Goal: Information Seeking & Learning: Check status

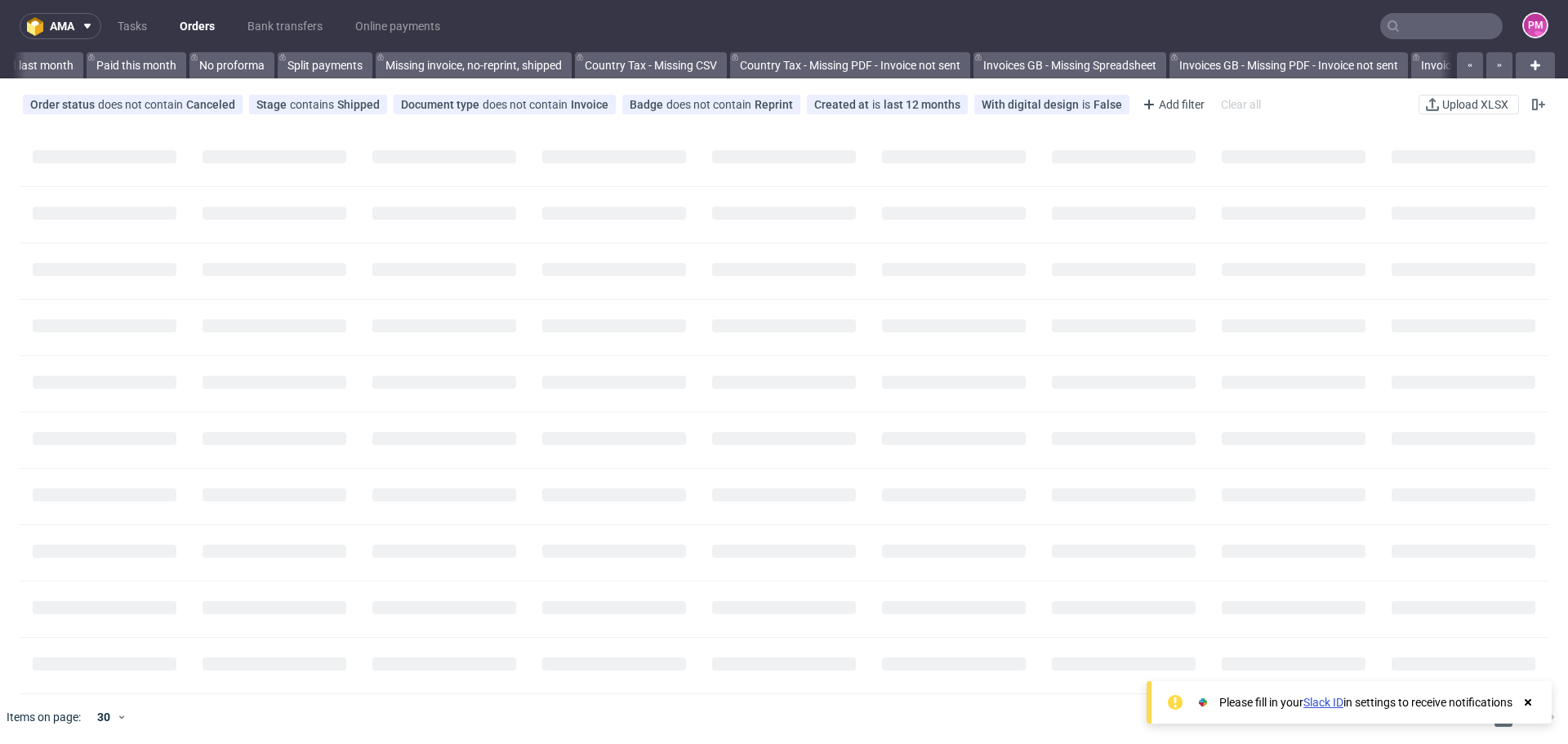
click at [1456, 42] on nav "ama Tasks Orders Bank transfers Online payments PM" at bounding box center [784, 26] width 1568 height 52
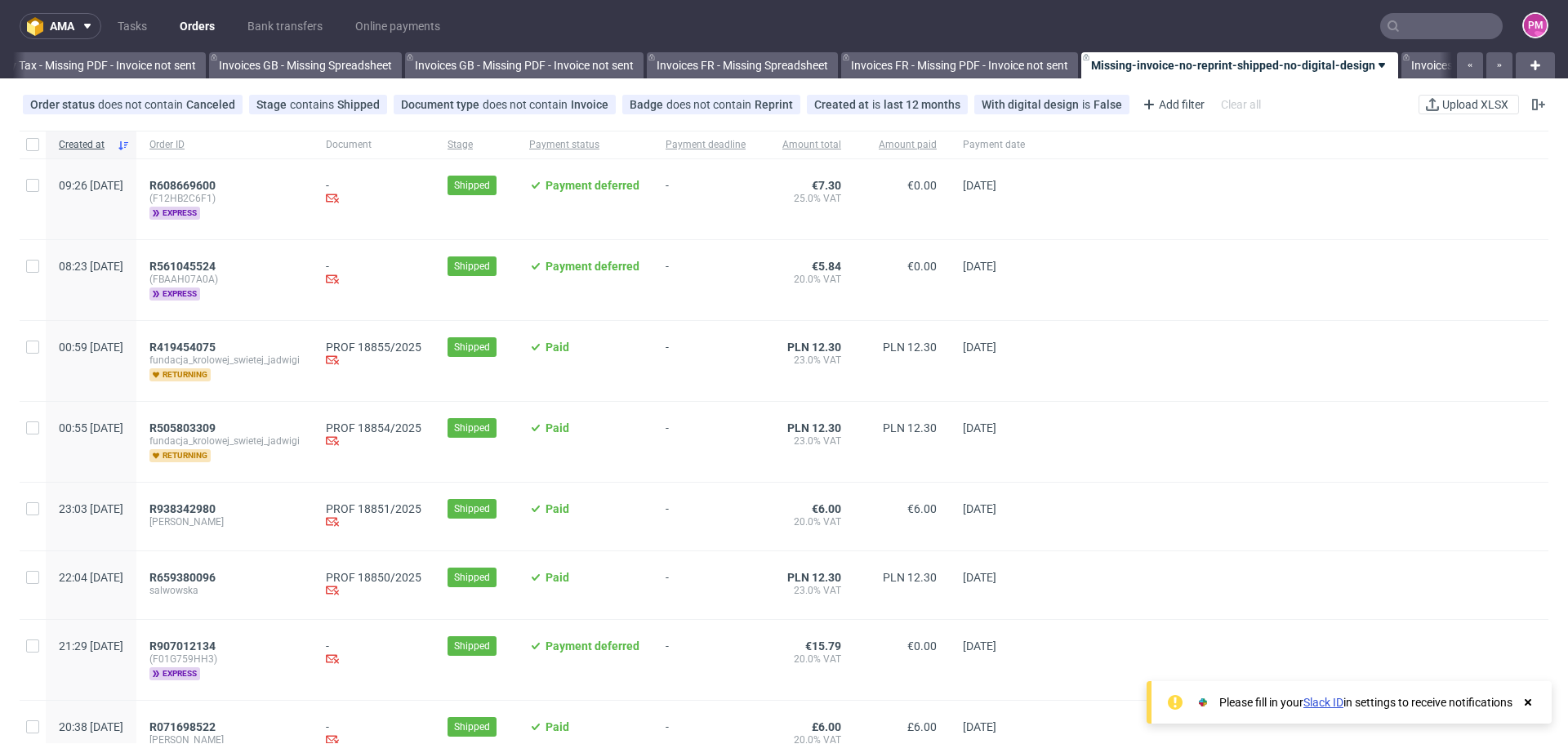
scroll to position [0, 2010]
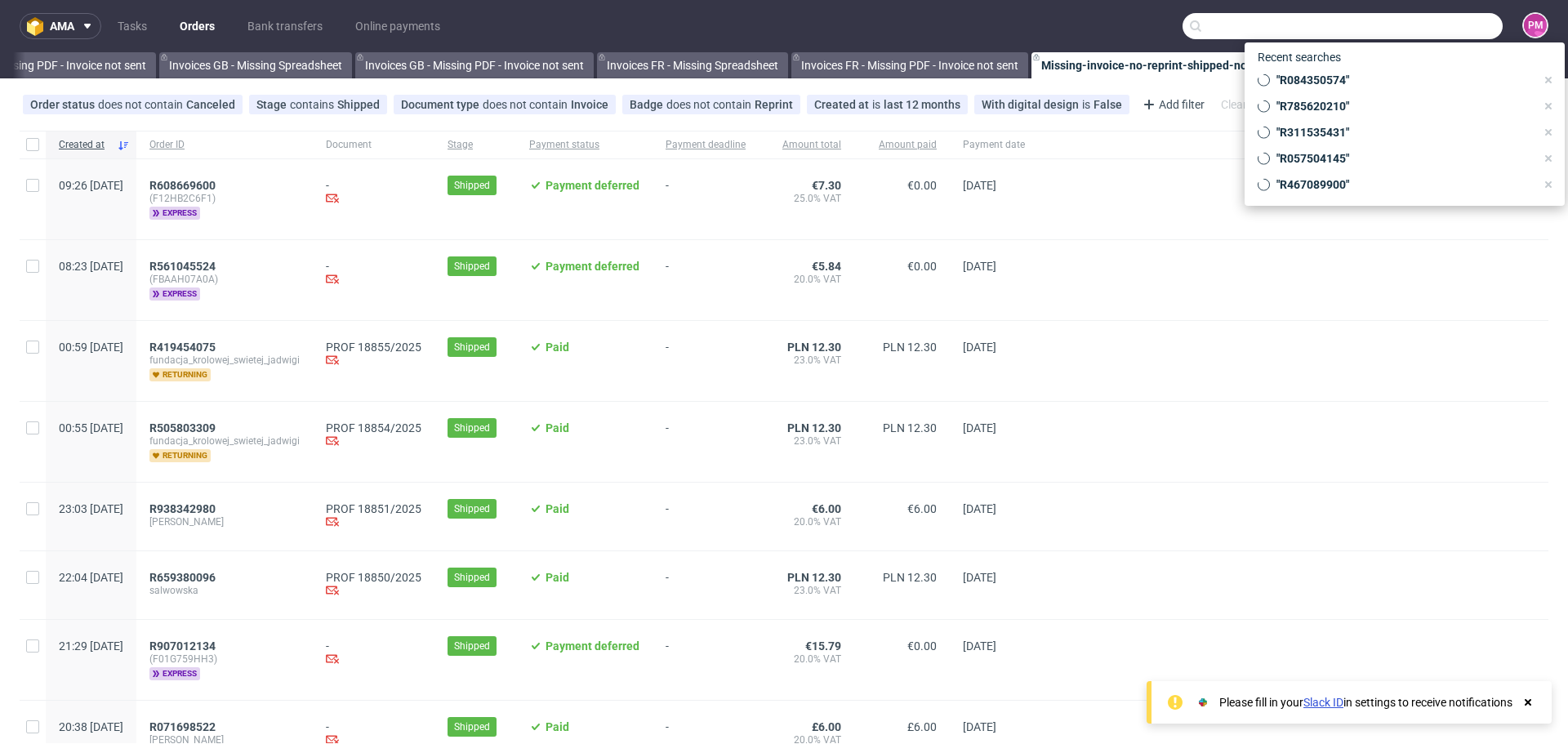
click at [1442, 27] on input "text" at bounding box center [1343, 26] width 320 height 26
paste input "R498016157"
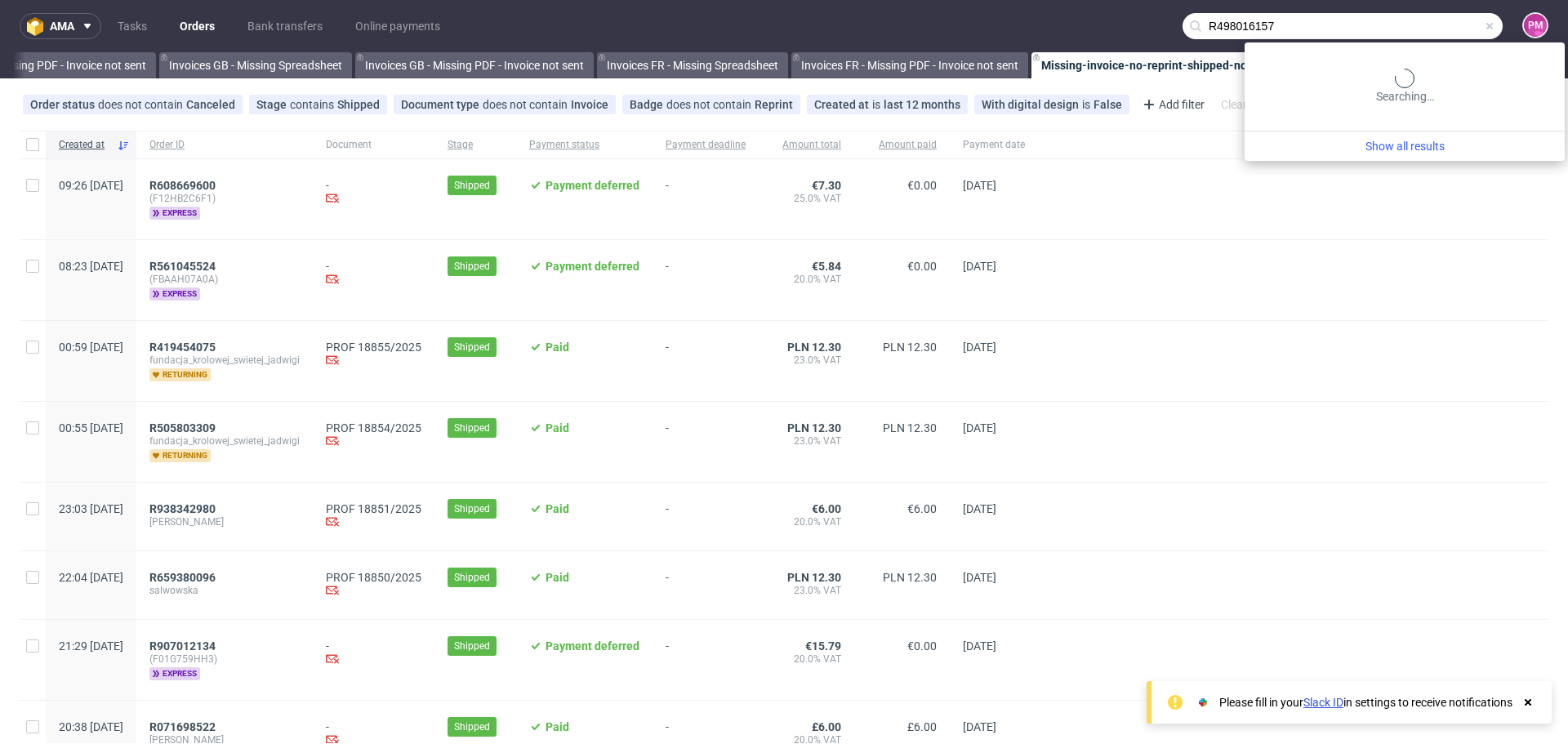
type input "R498016157"
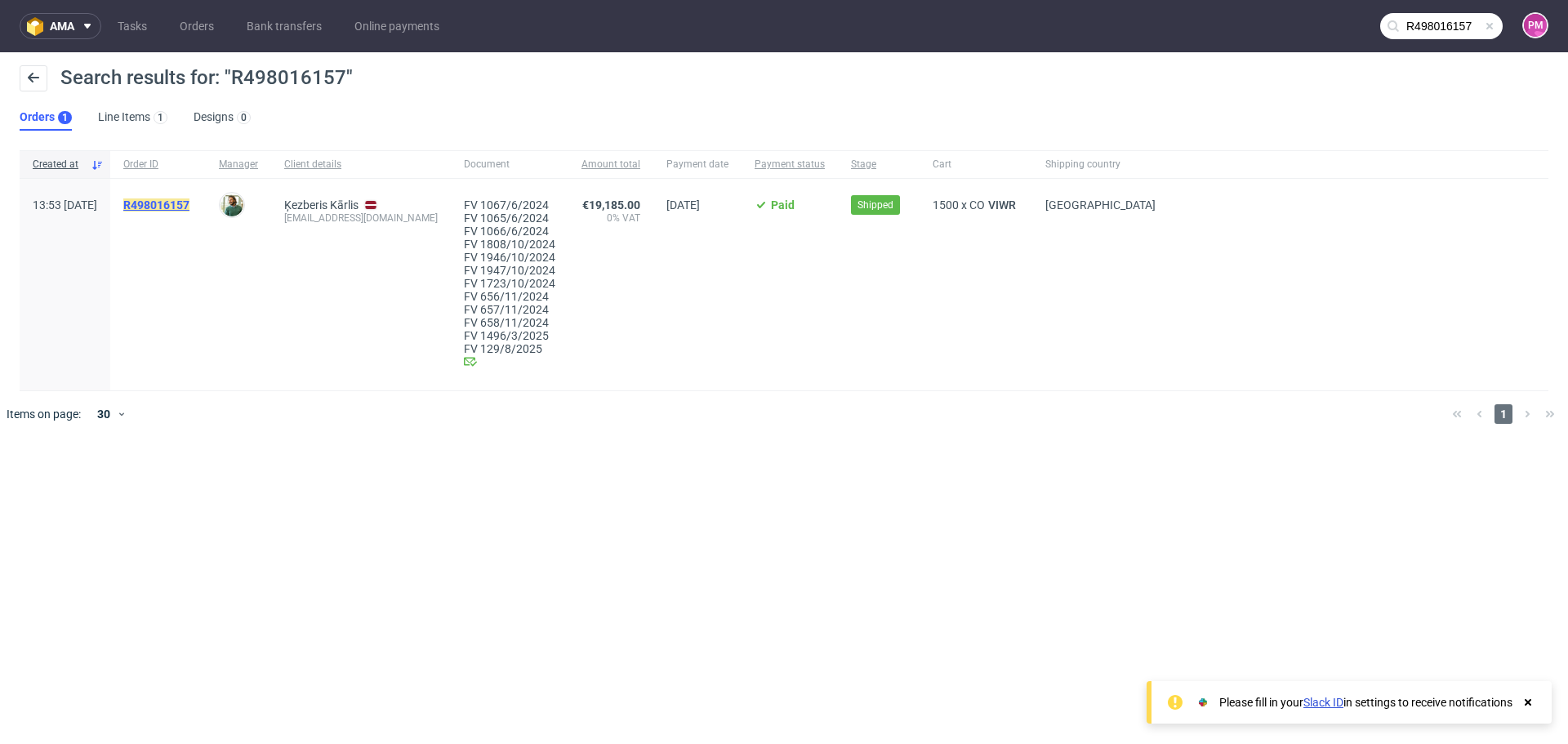
click at [188, 199] on mark "R498016157" at bounding box center [157, 205] width 66 height 13
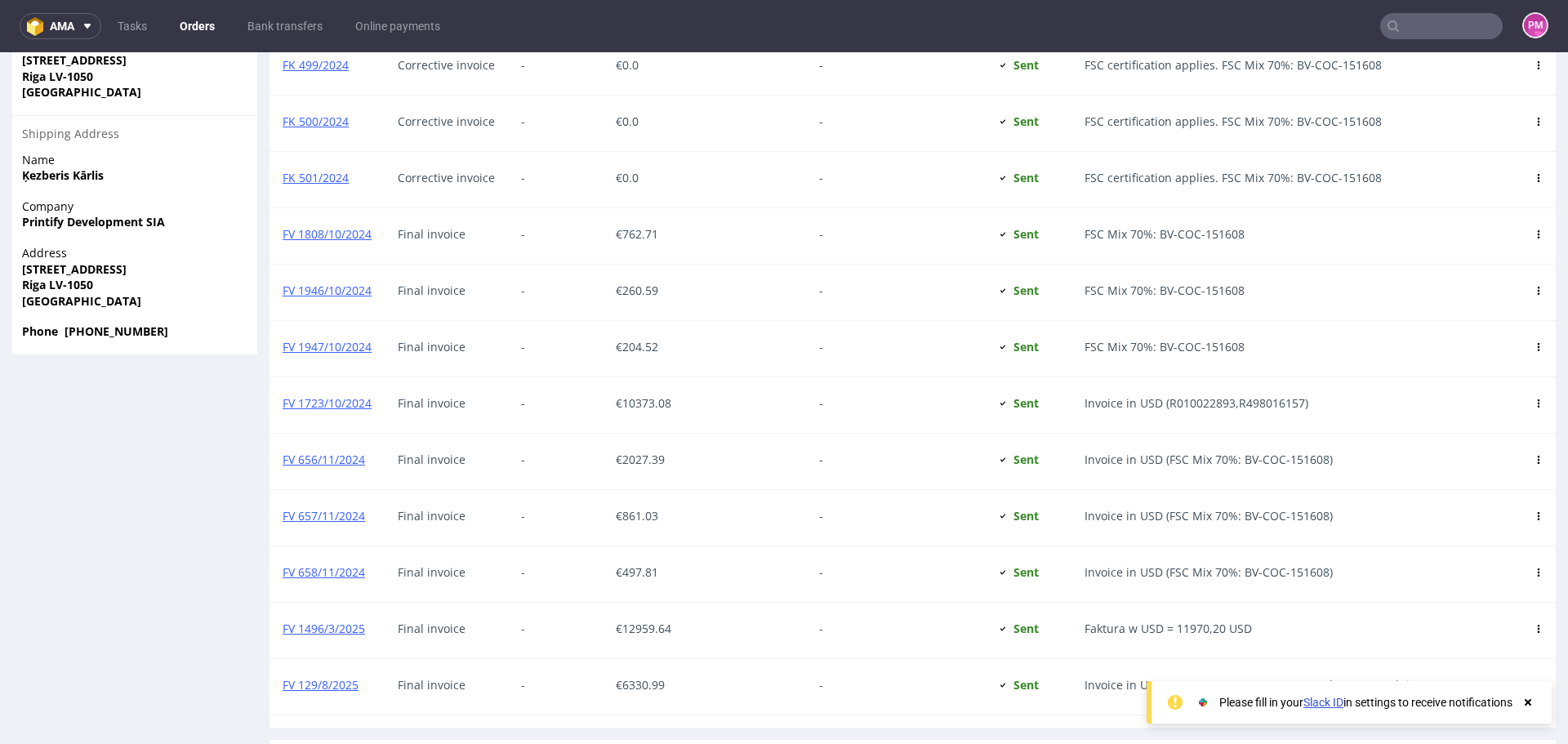
scroll to position [1226, 0]
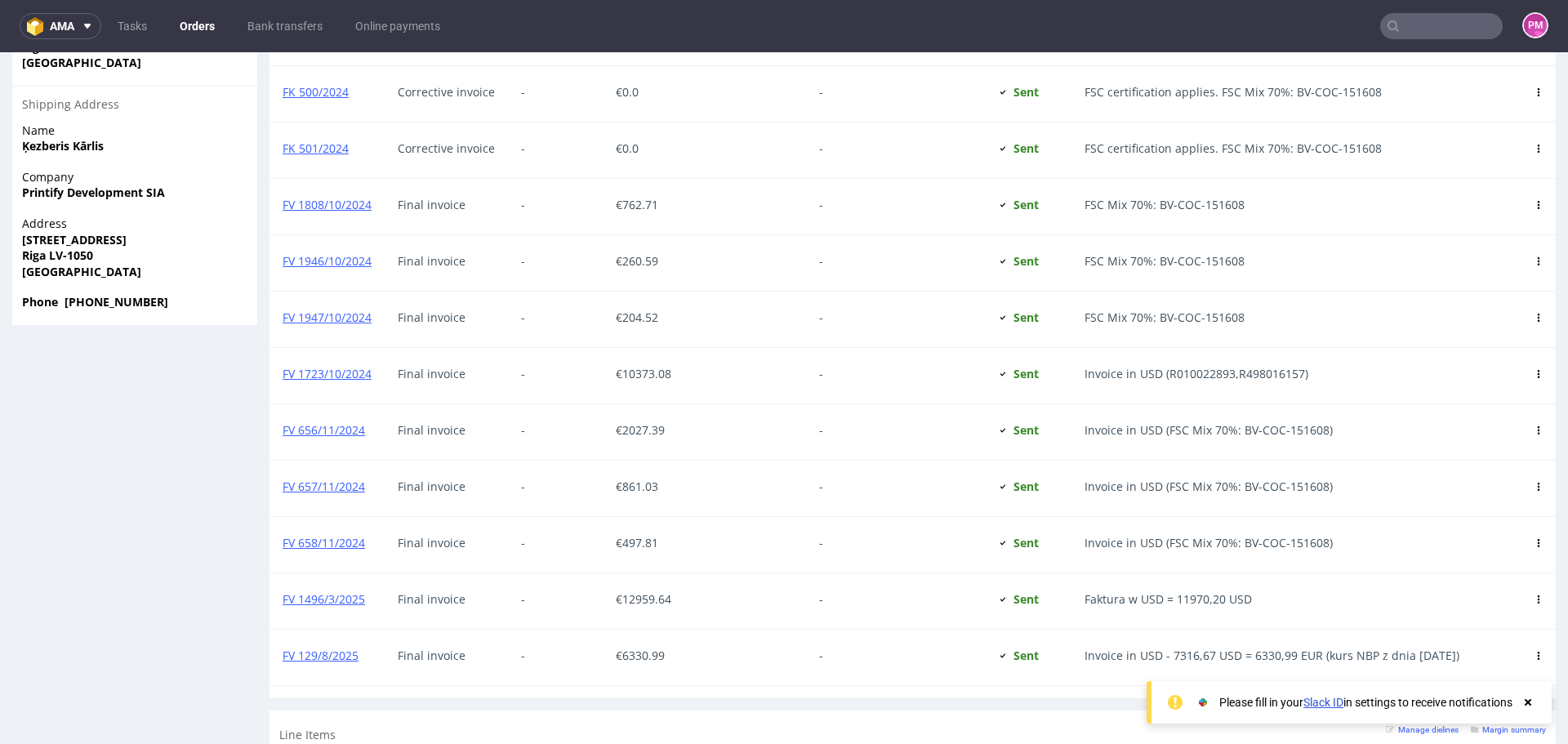
click at [1425, 27] on input "text" at bounding box center [1442, 26] width 123 height 26
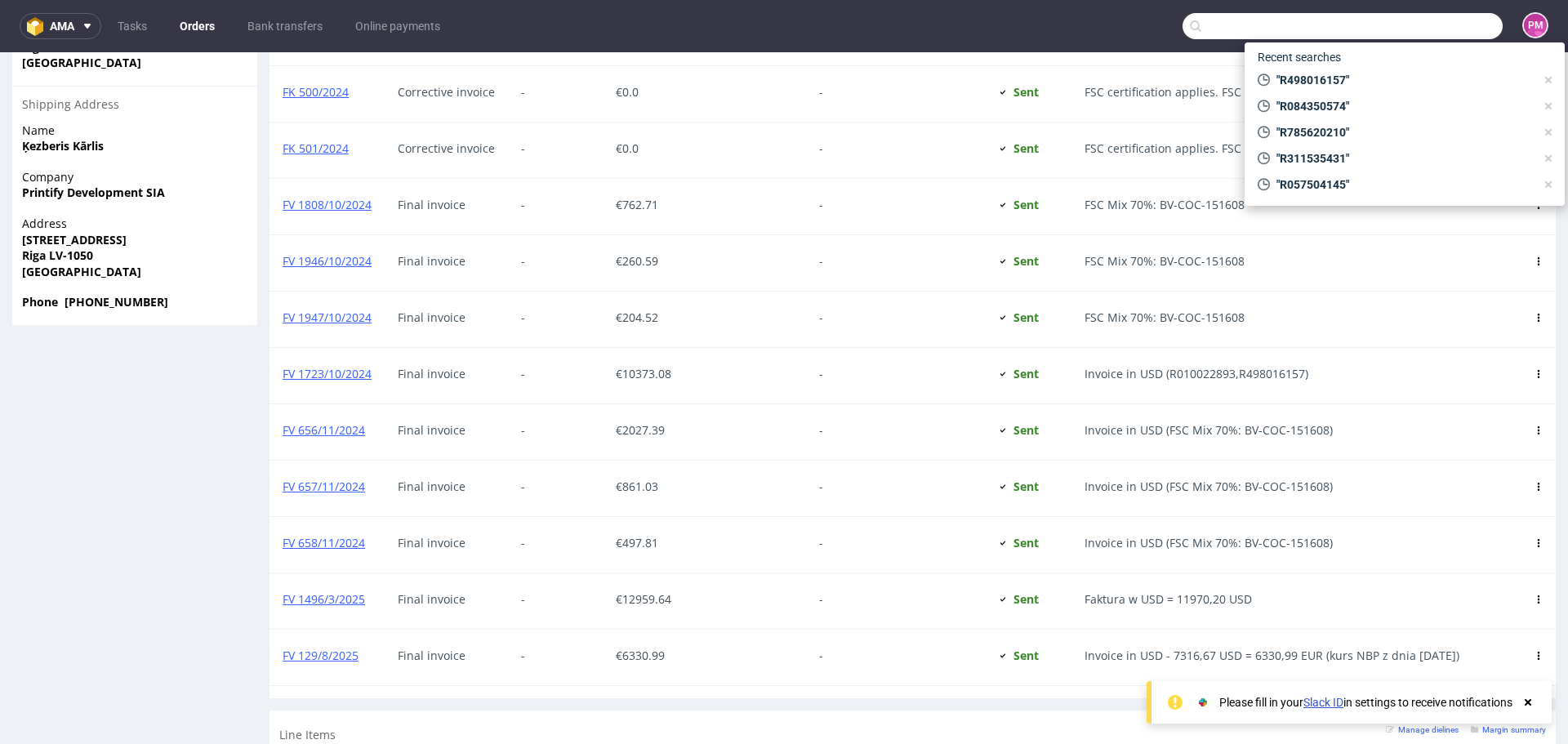
paste input "R219505432"
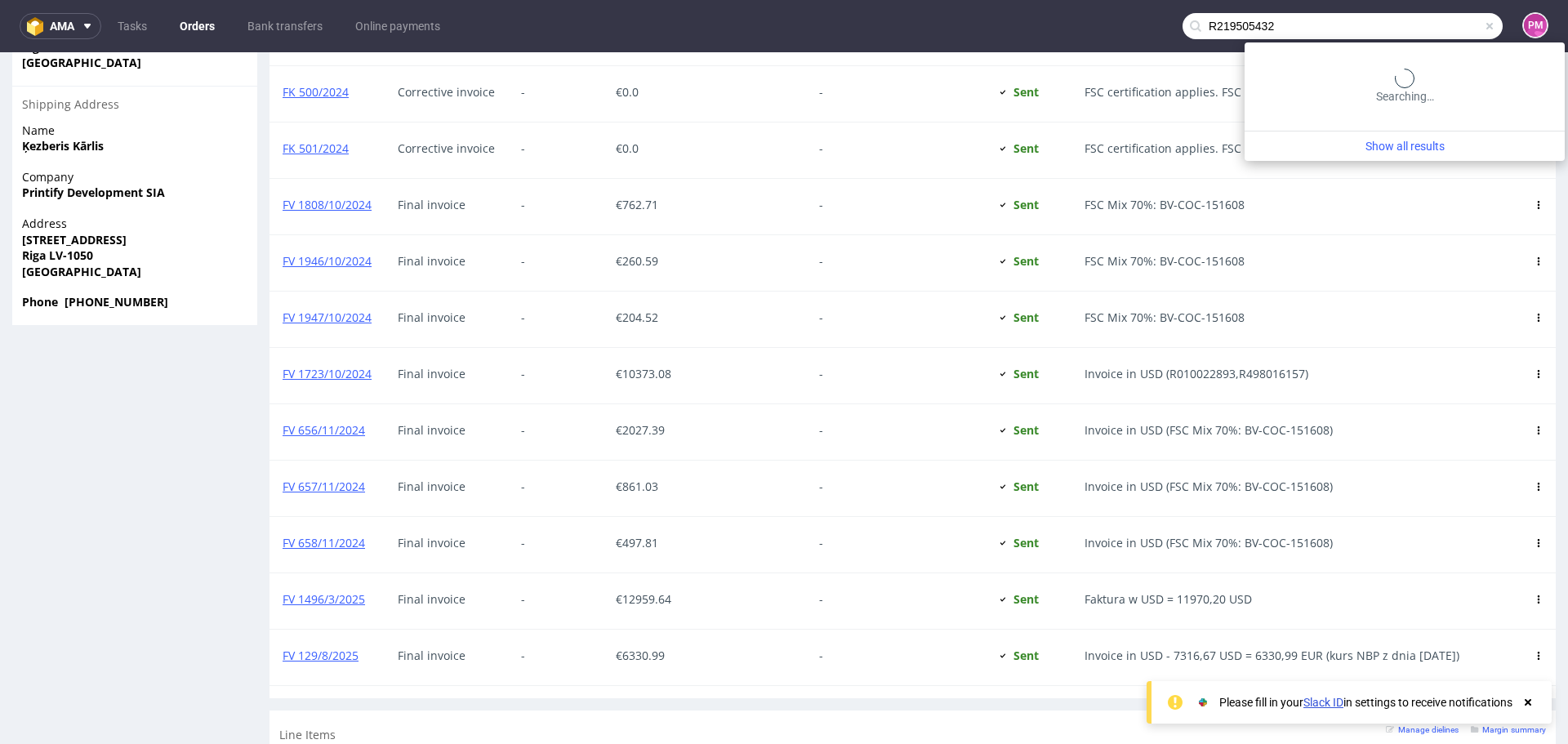
type input "R219505432"
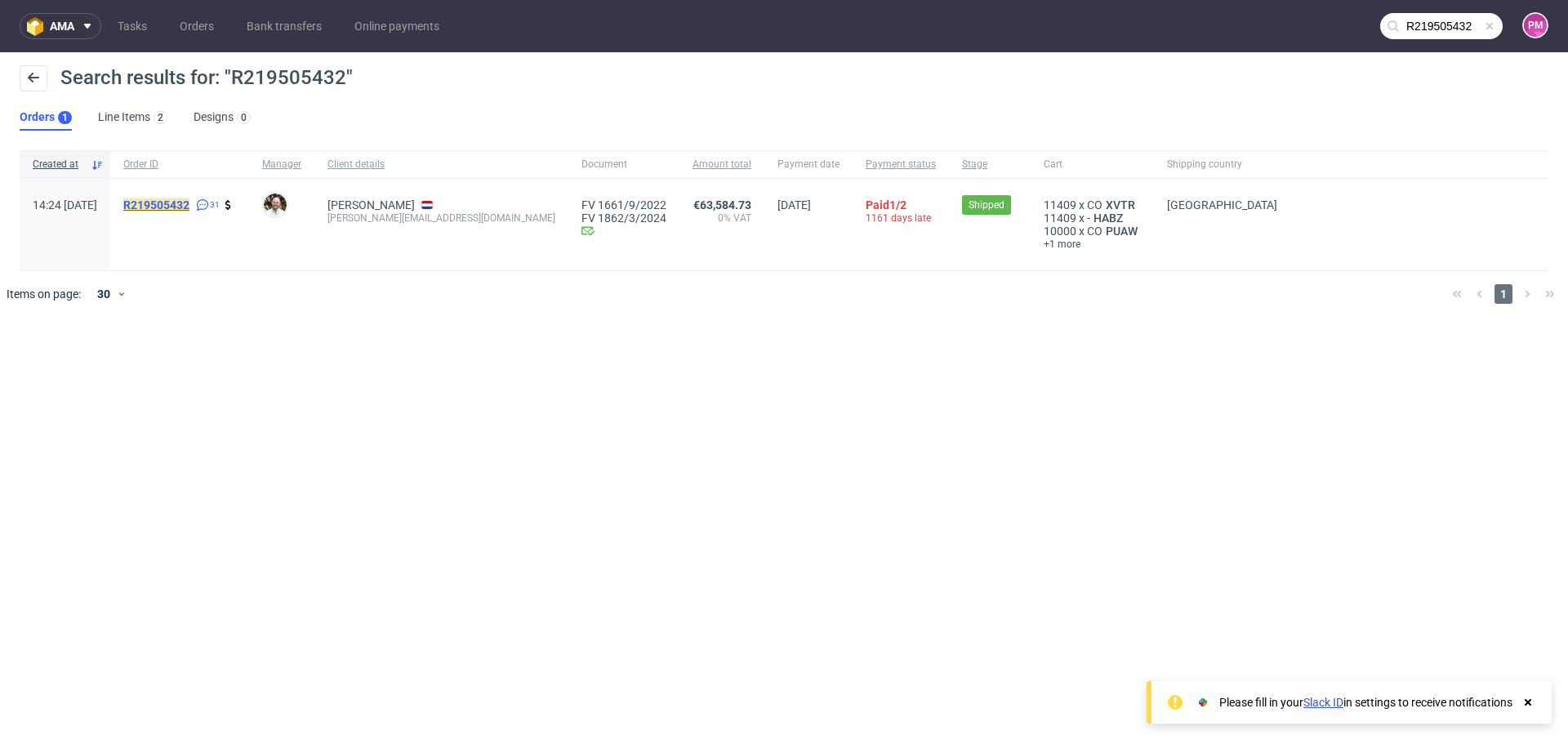
click at [189, 200] on mark "R219505432" at bounding box center [157, 205] width 66 height 13
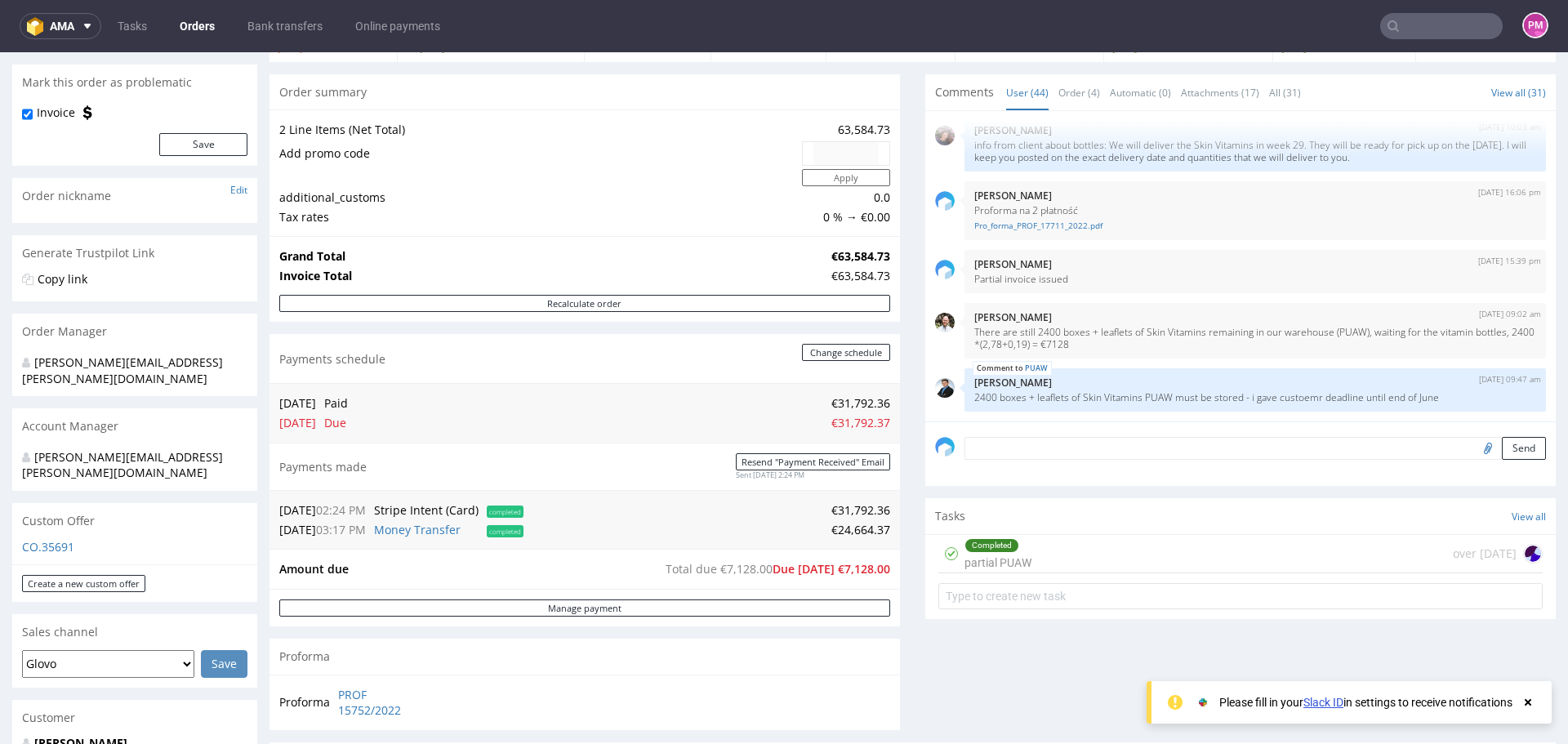
scroll to position [164, 0]
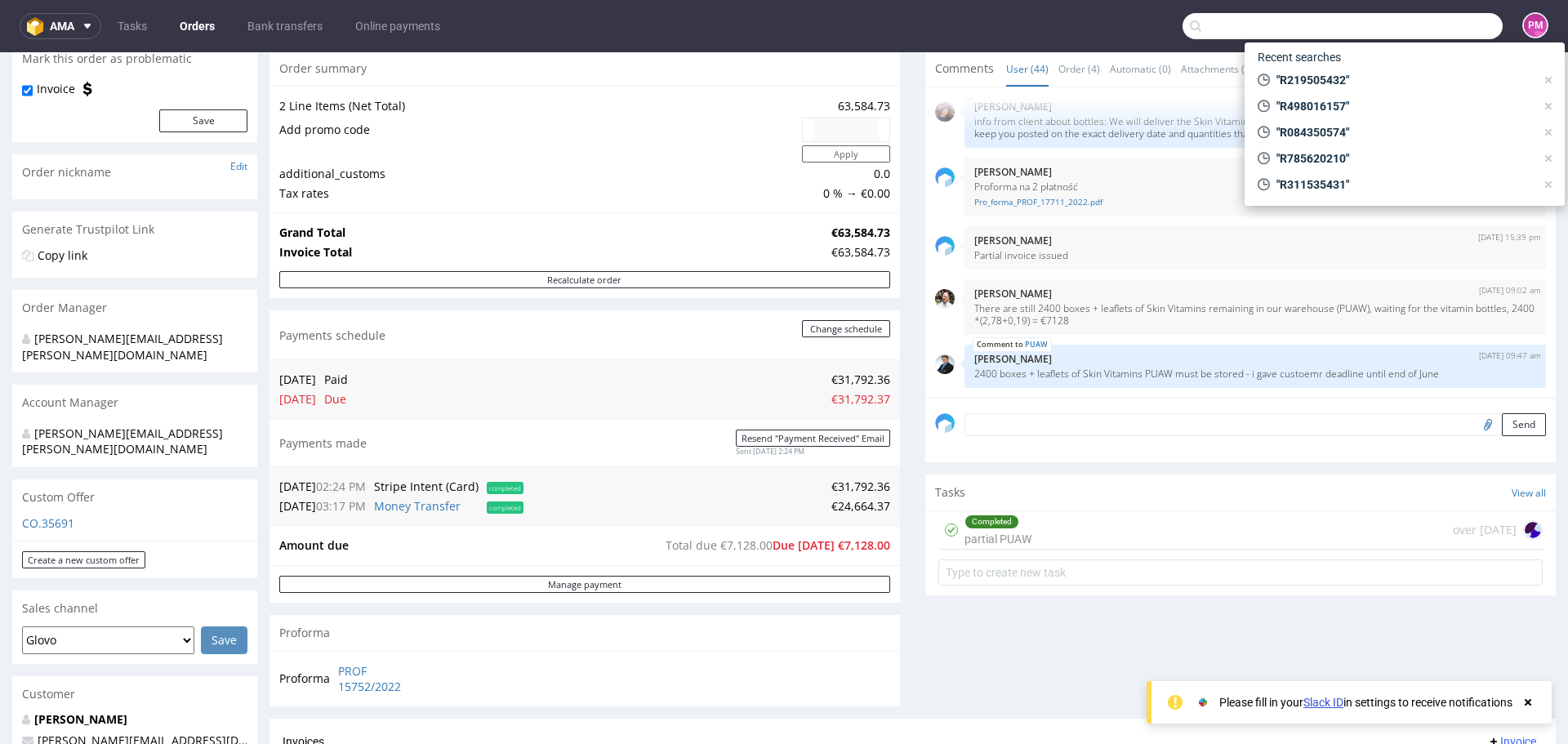
click at [1451, 26] on input "text" at bounding box center [1343, 26] width 320 height 26
paste input "R184856671"
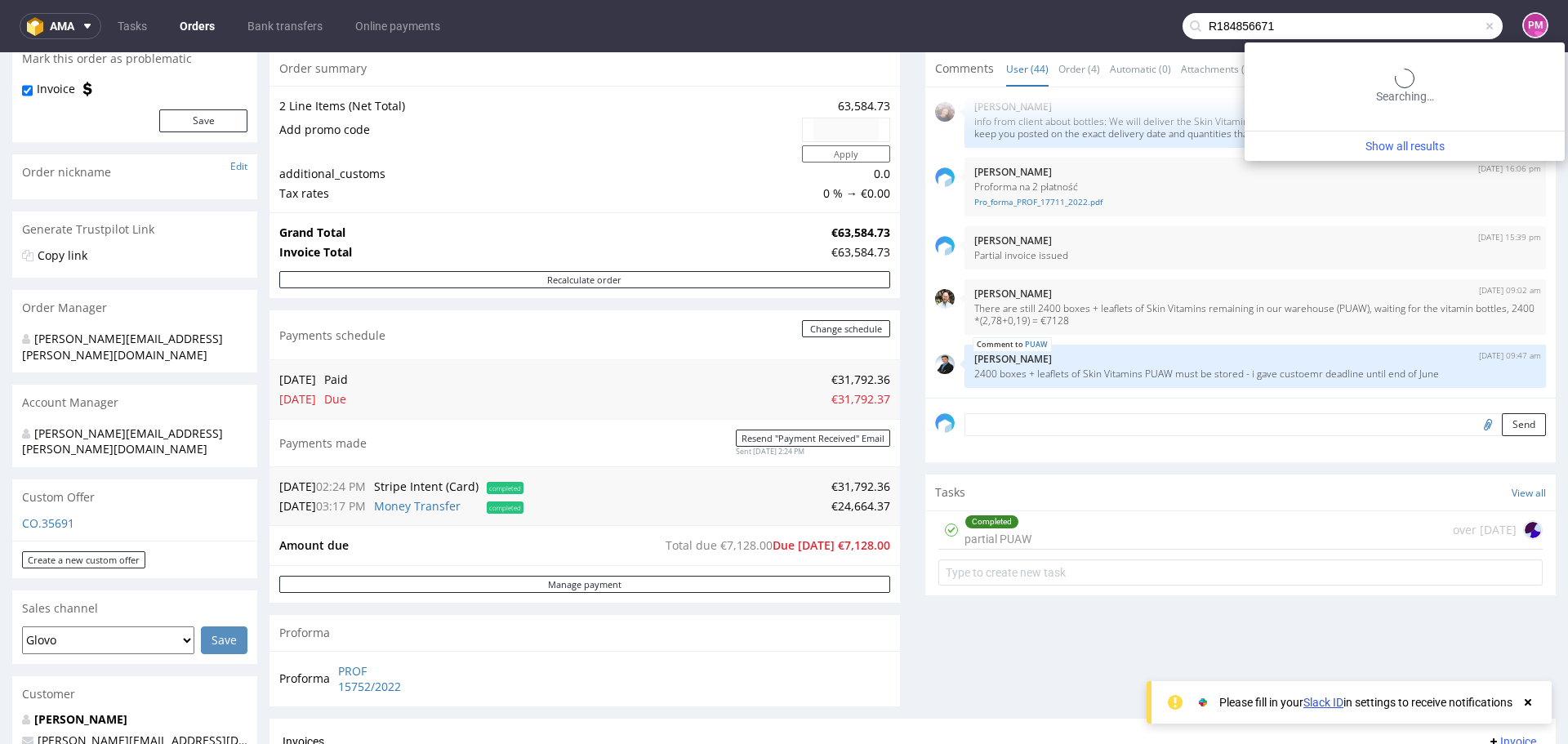
type input "R184856671"
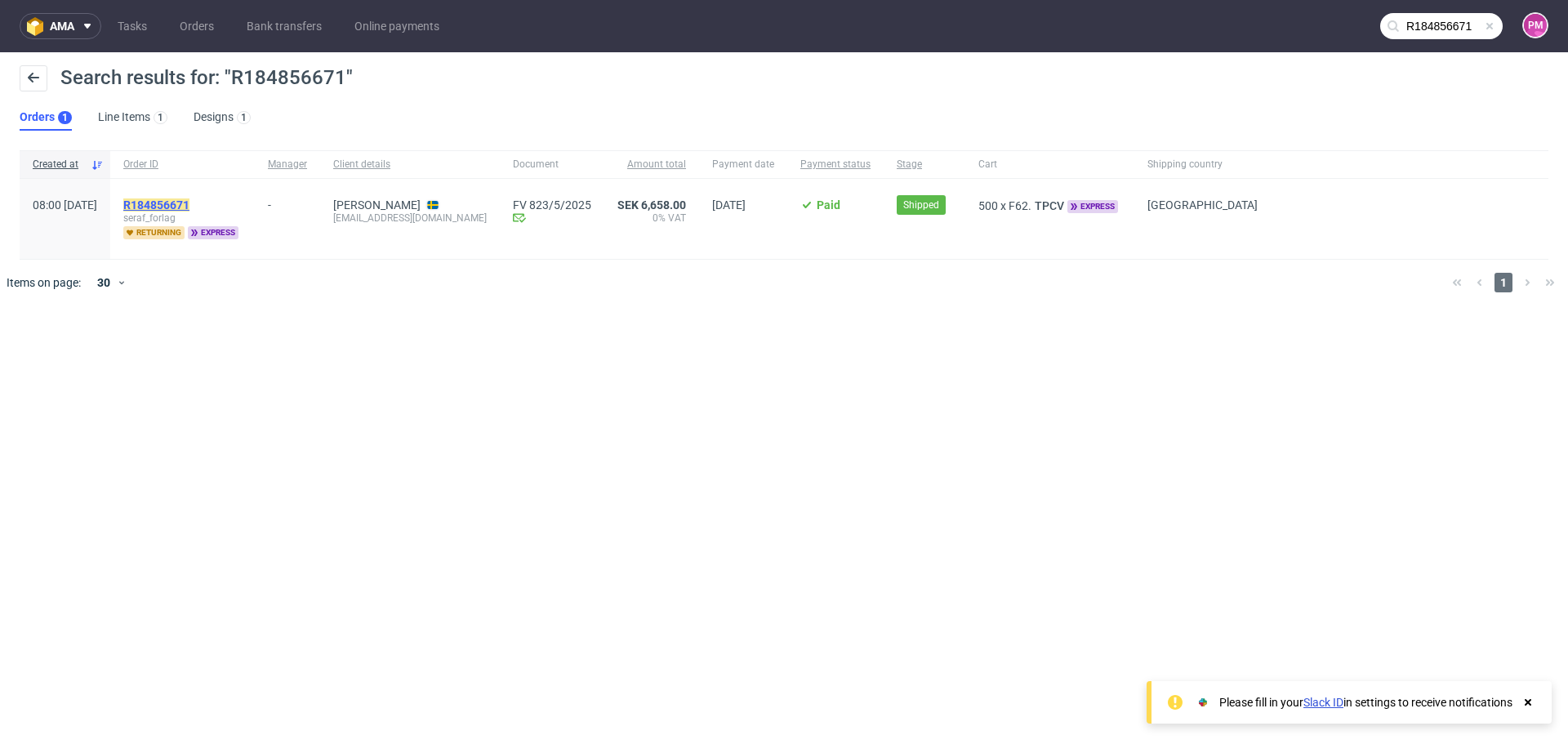
click at [189, 201] on mark "R184856671" at bounding box center [157, 205] width 66 height 13
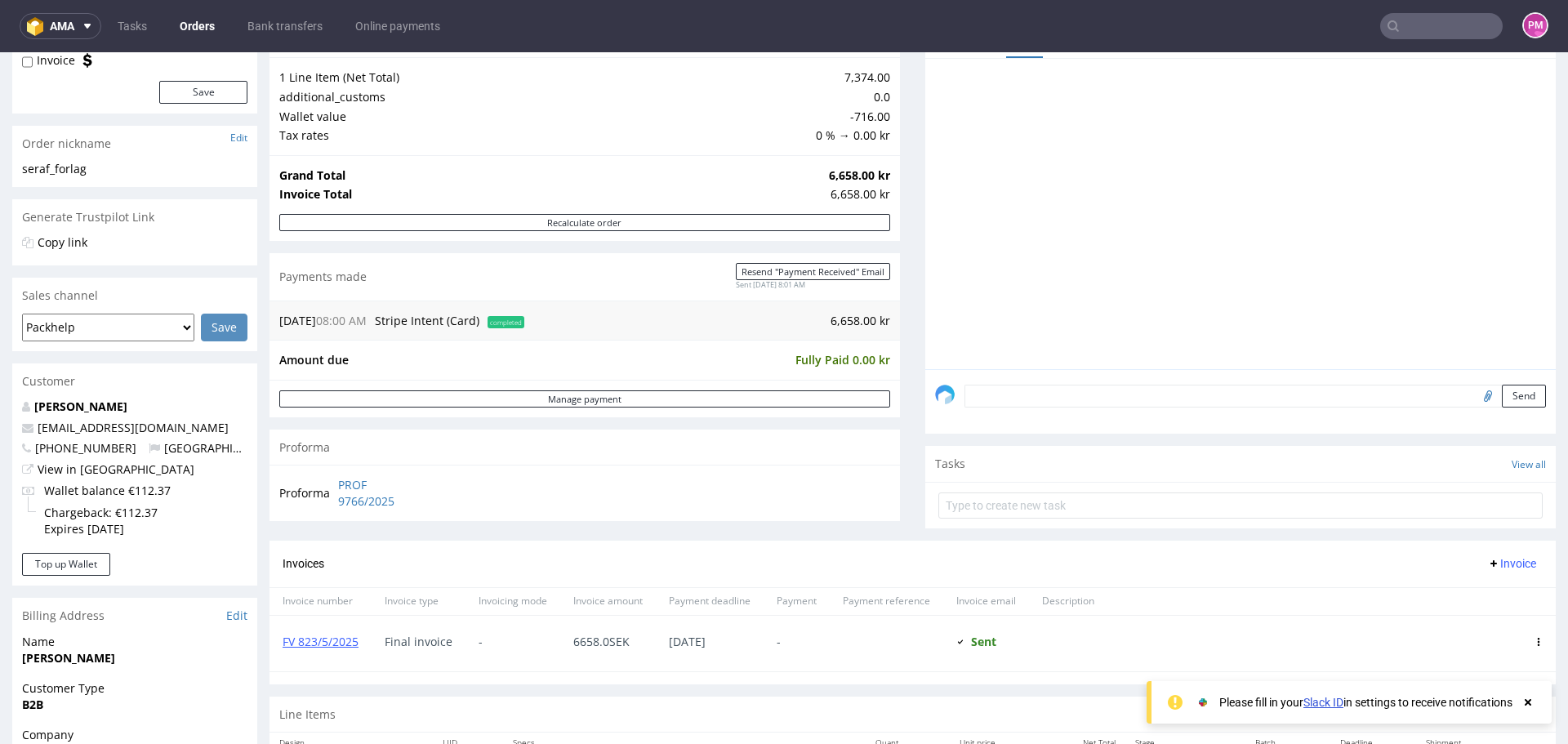
scroll to position [164, 0]
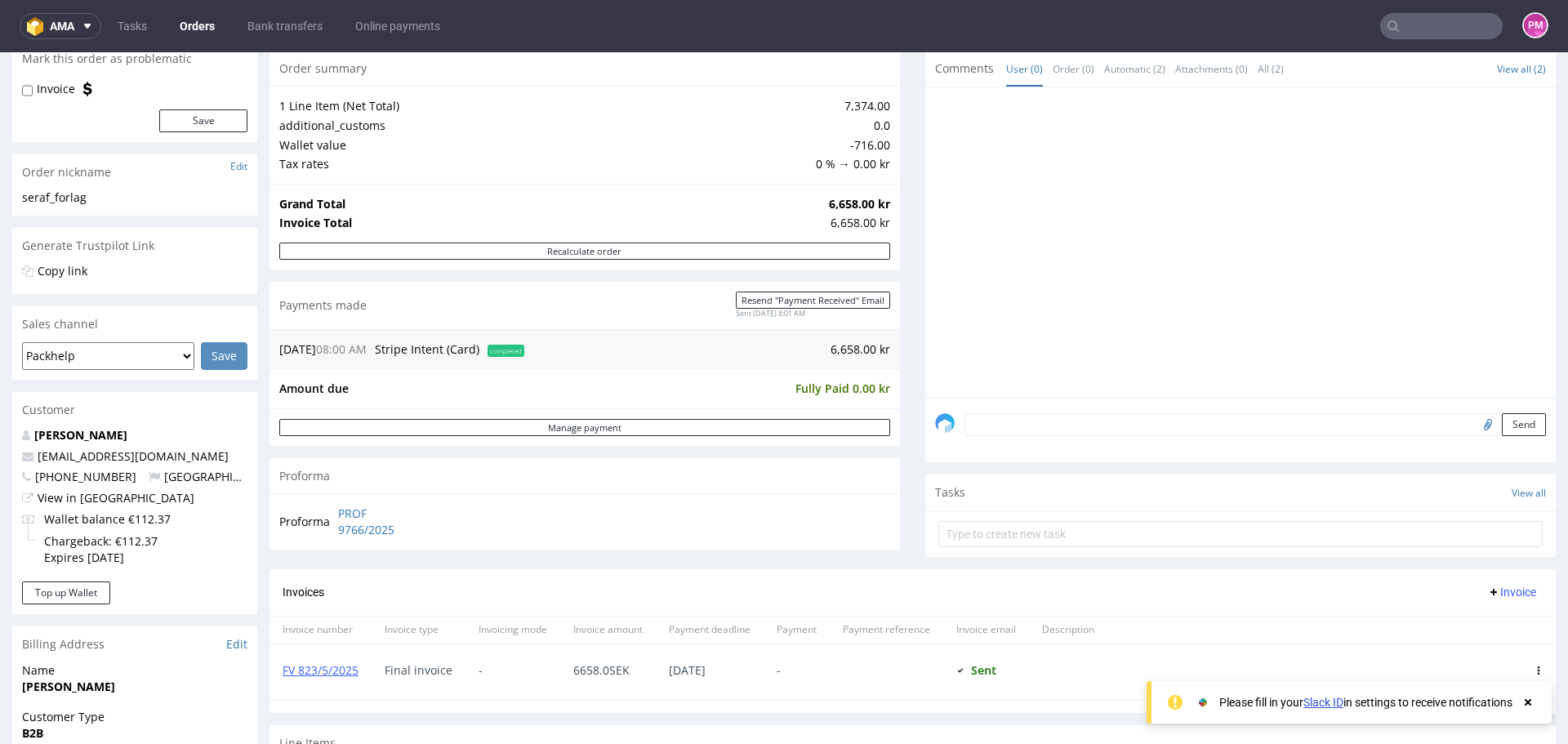
click at [1446, 25] on input "text" at bounding box center [1442, 26] width 123 height 26
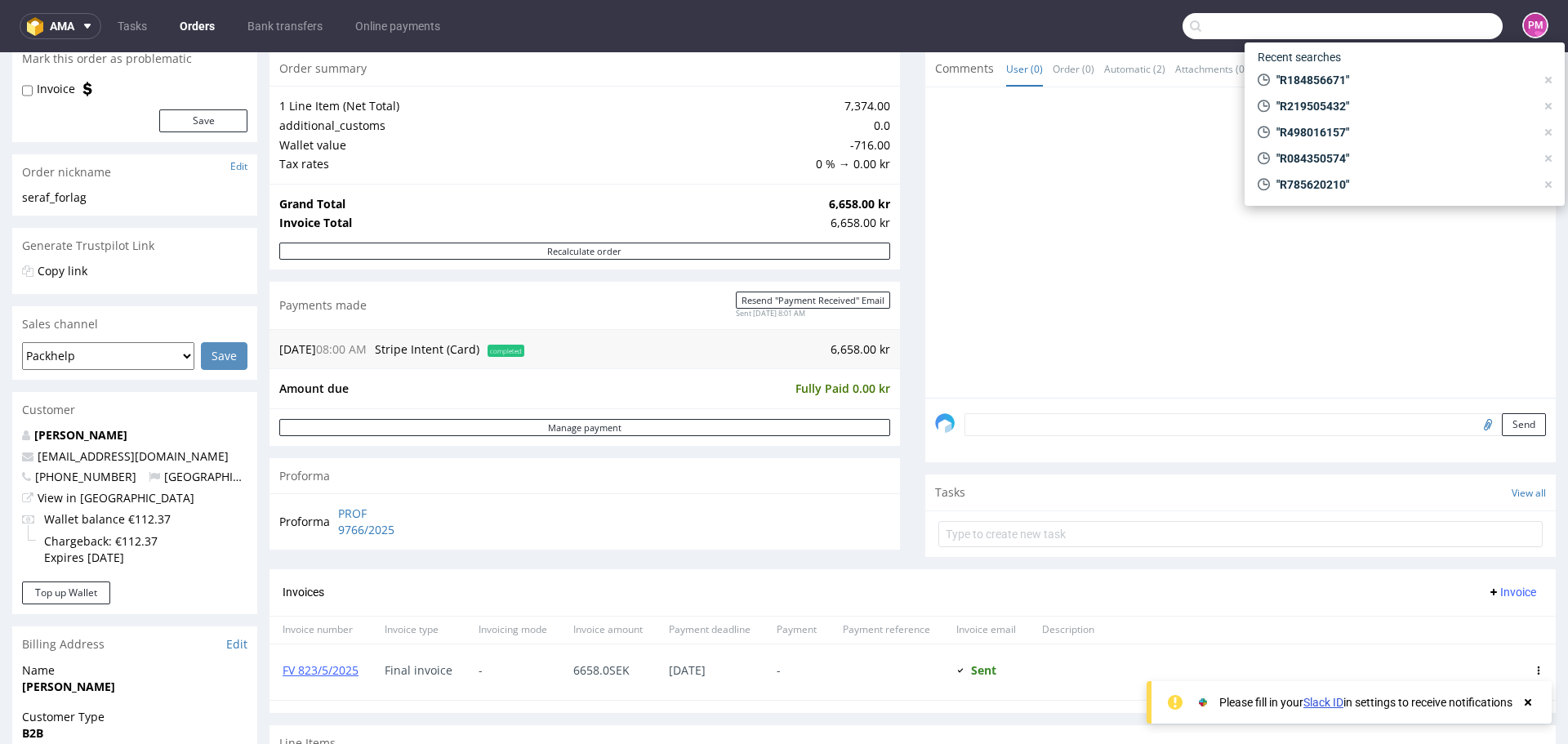
paste input "R236515104"
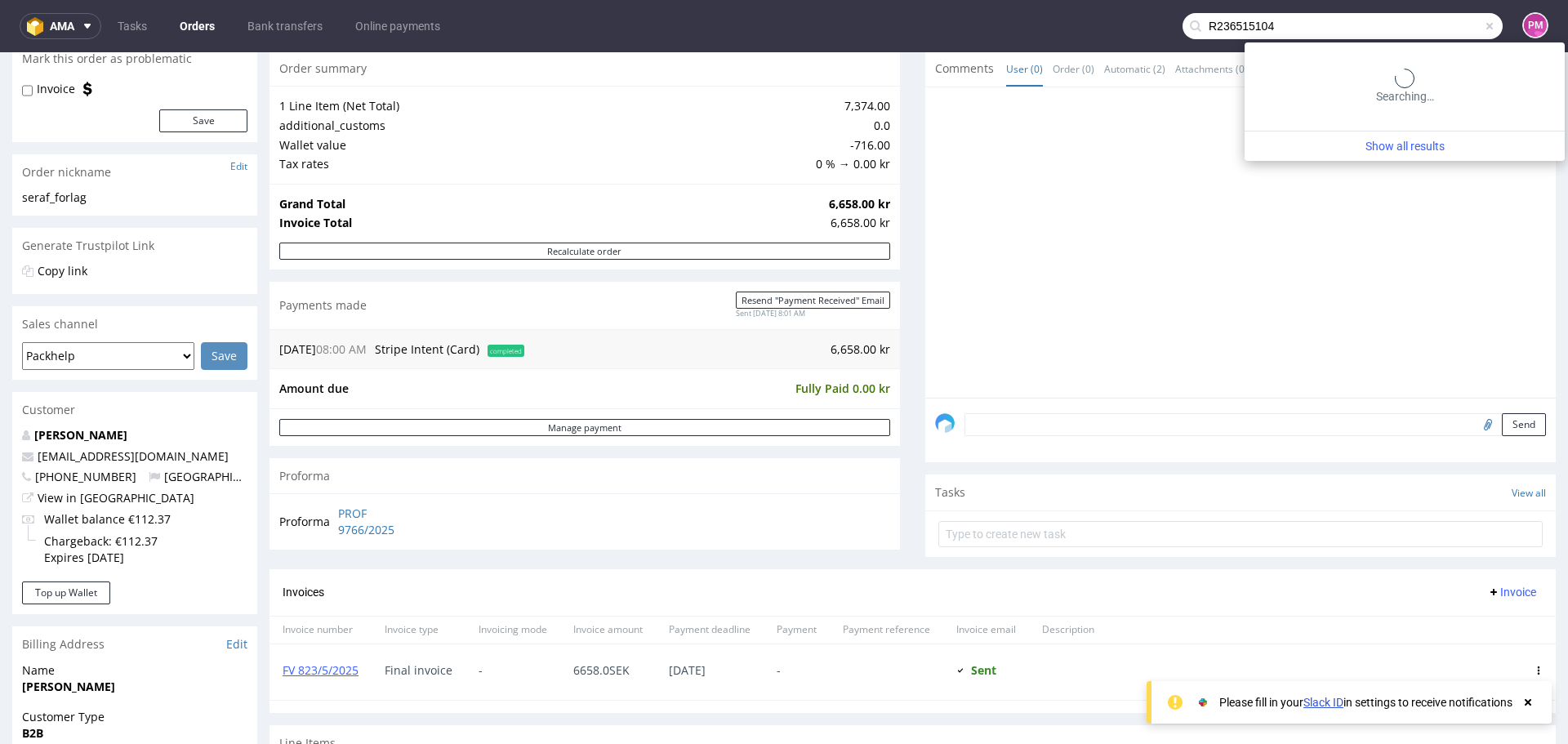
type input "R236515104"
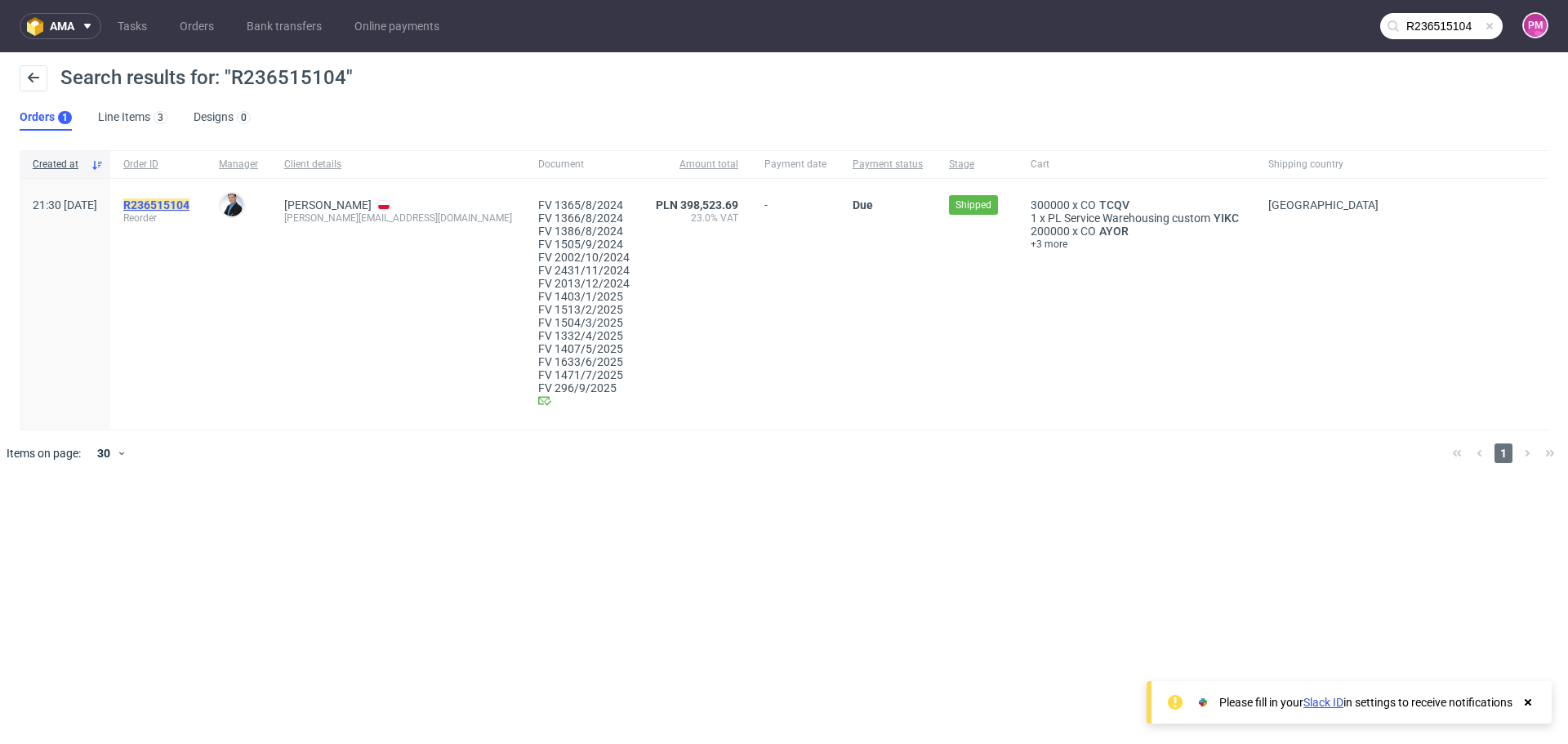
click at [189, 199] on mark "R236515104" at bounding box center [157, 205] width 66 height 13
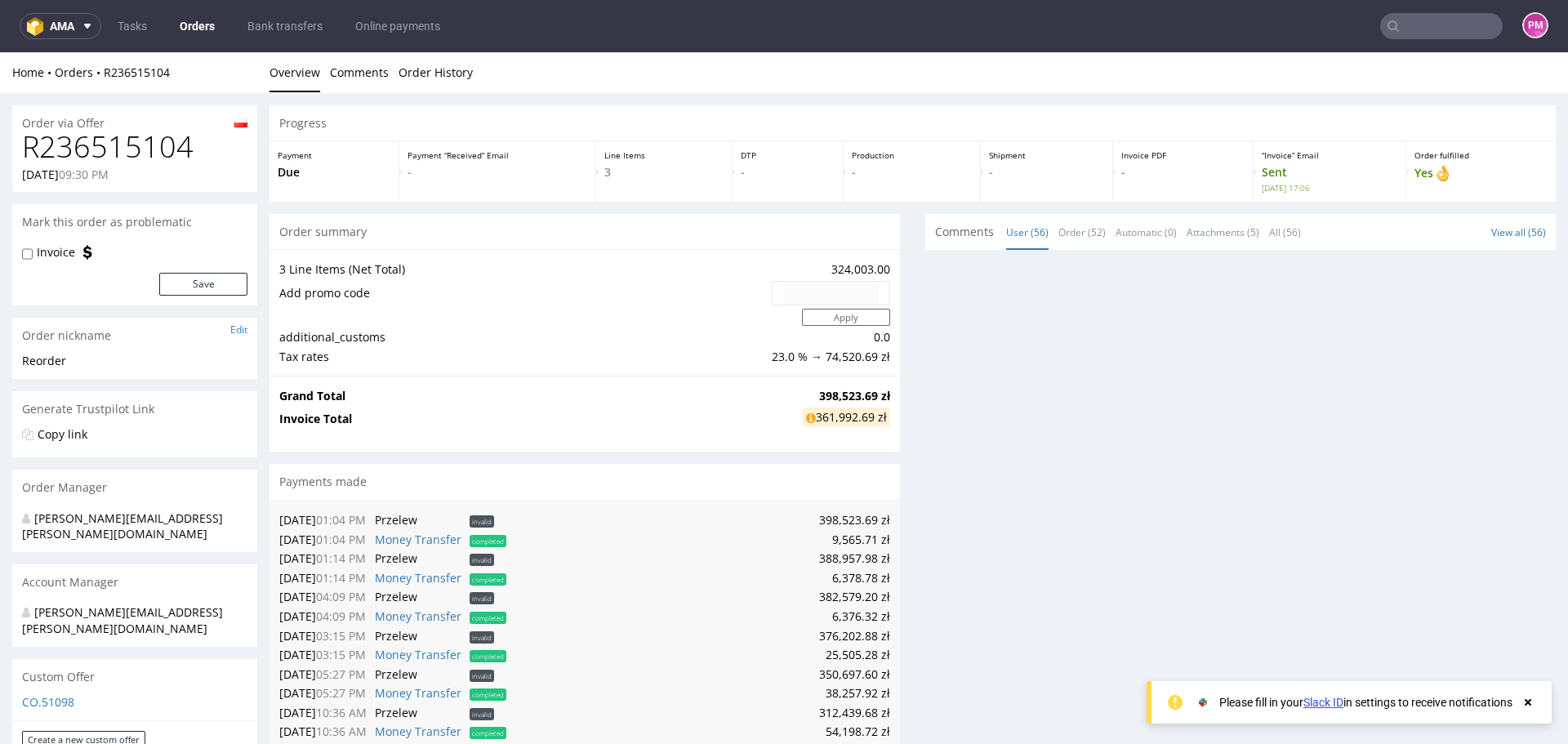
click at [1531, 702] on icon at bounding box center [1528, 702] width 15 height 13
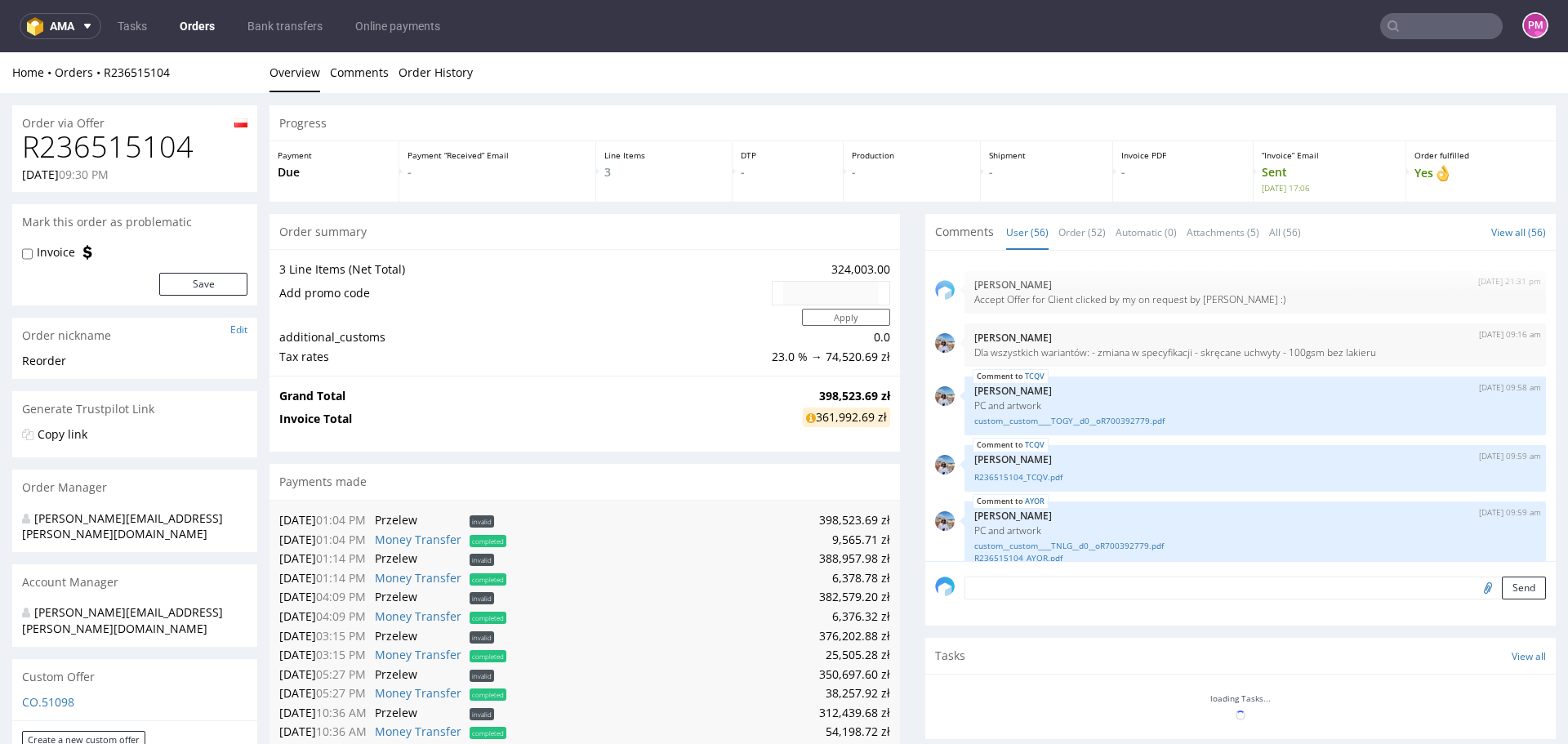
scroll to position [2898, 0]
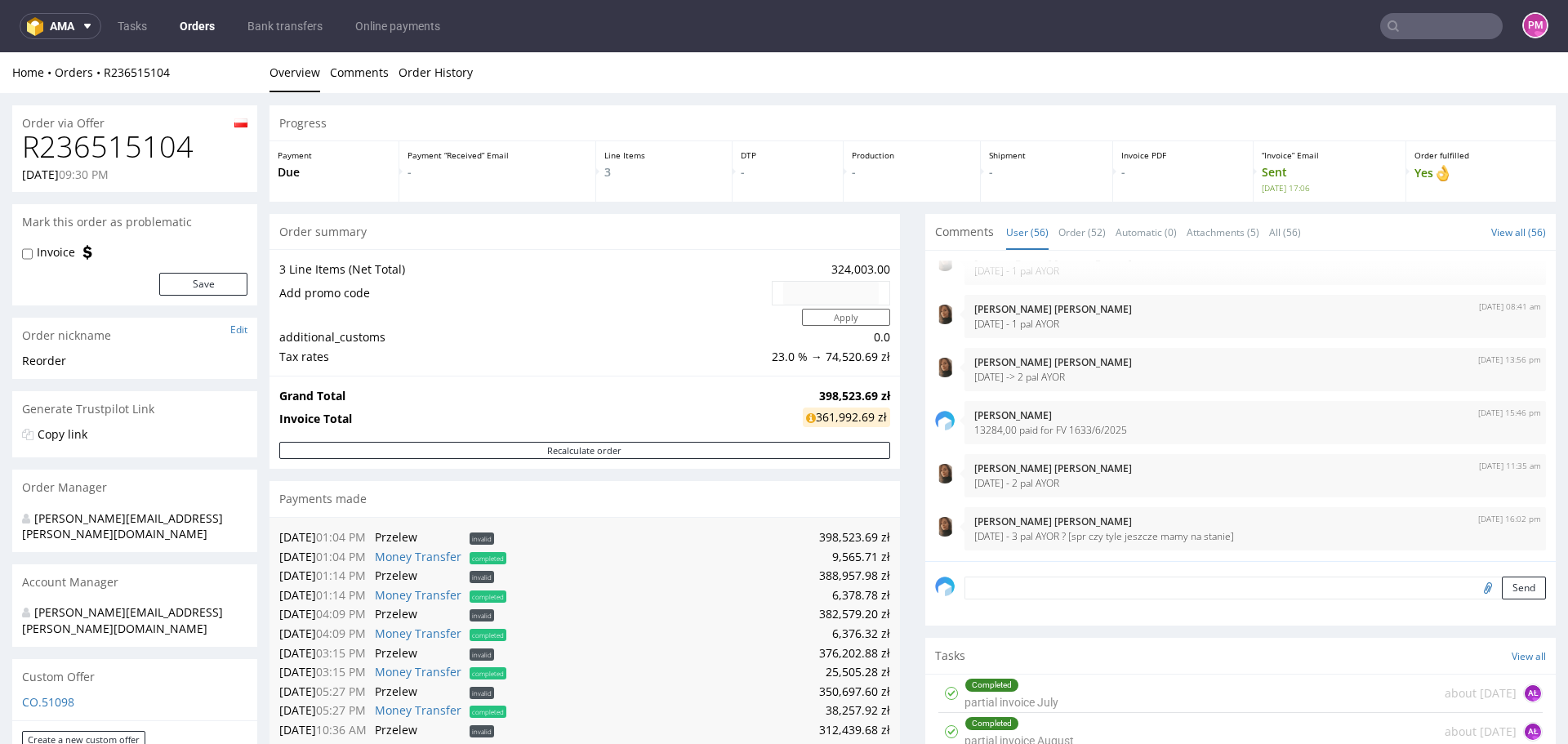
click at [694, 512] on div "Payments made" at bounding box center [585, 499] width 631 height 36
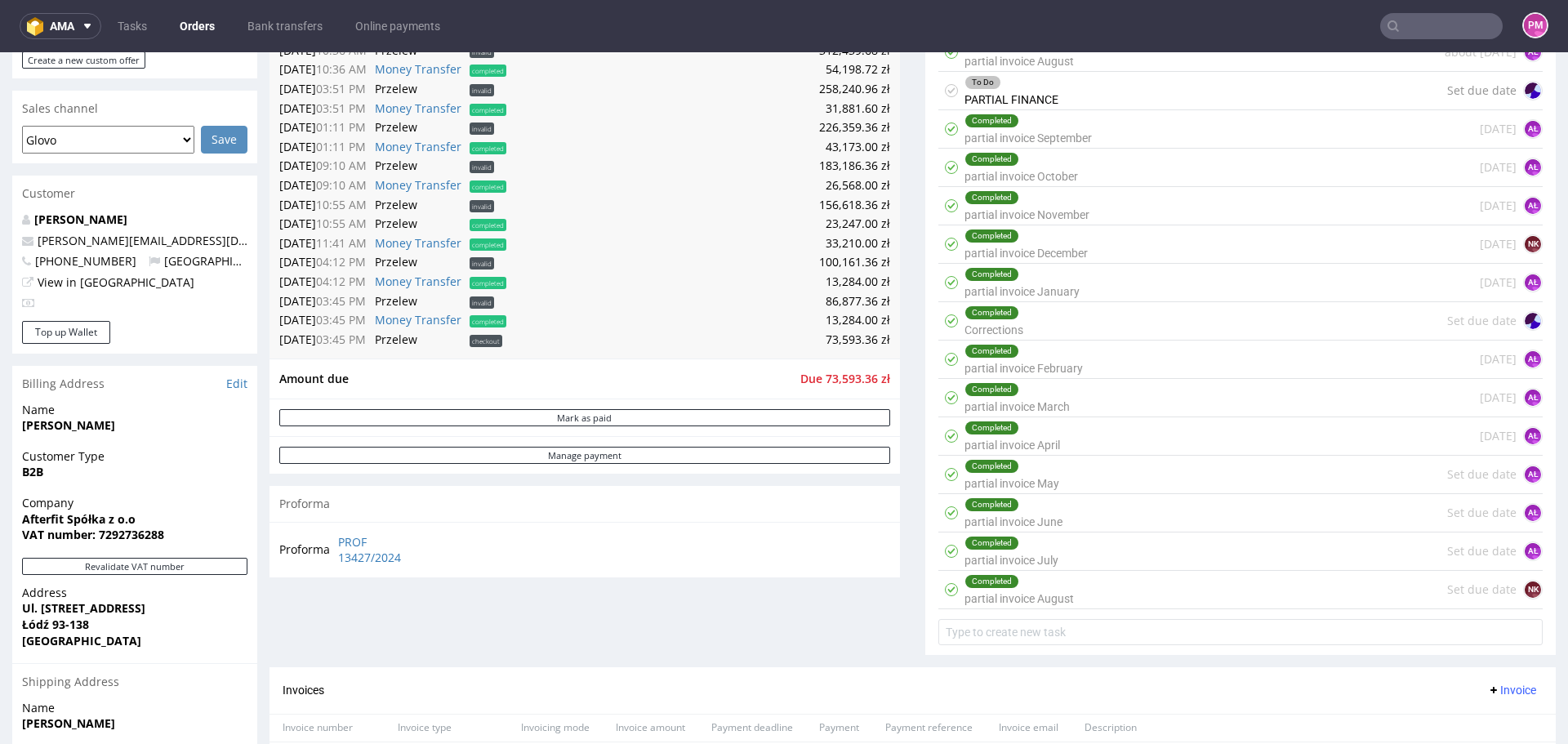
scroll to position [653, 0]
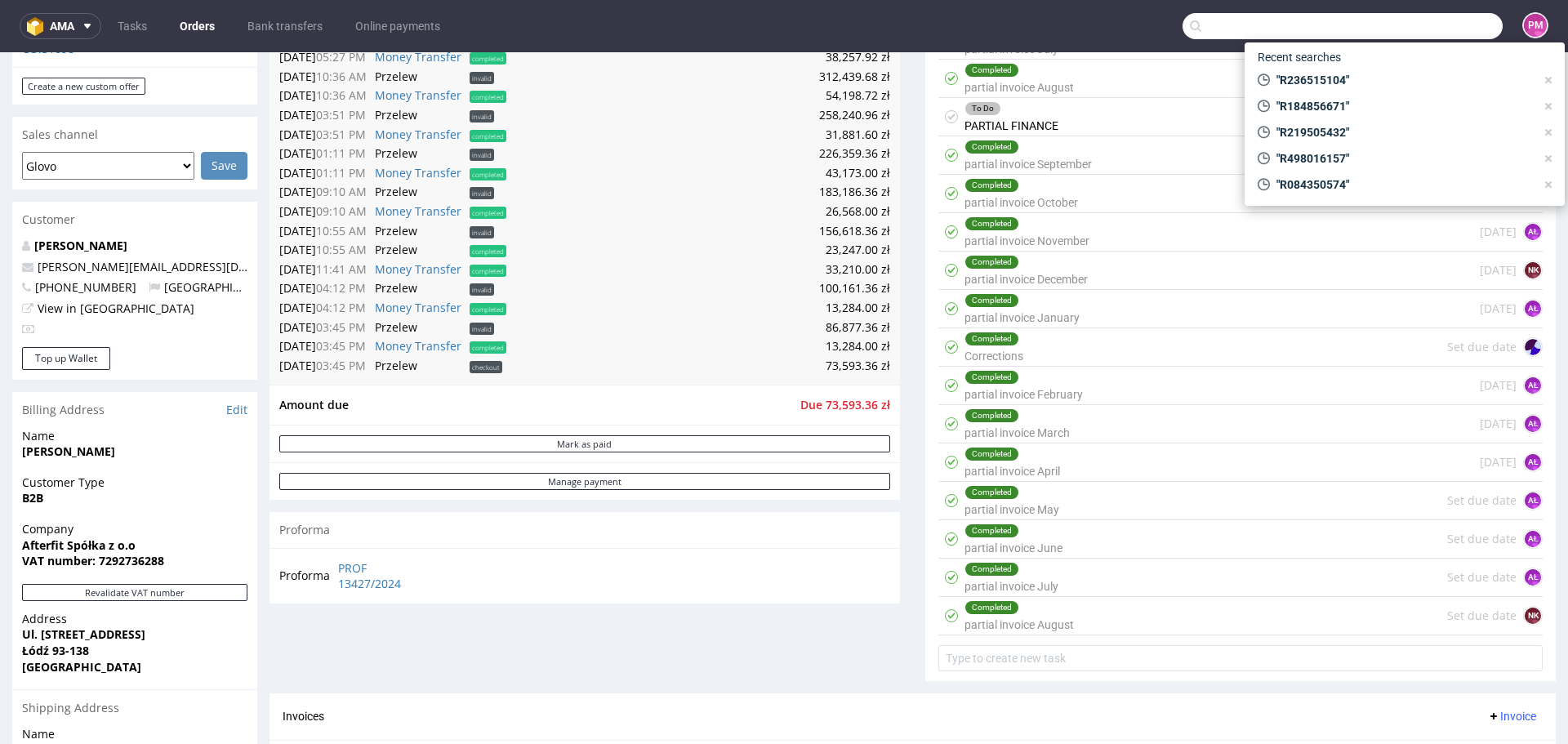
click at [1447, 25] on input "text" at bounding box center [1343, 26] width 320 height 26
paste input "R578993598"
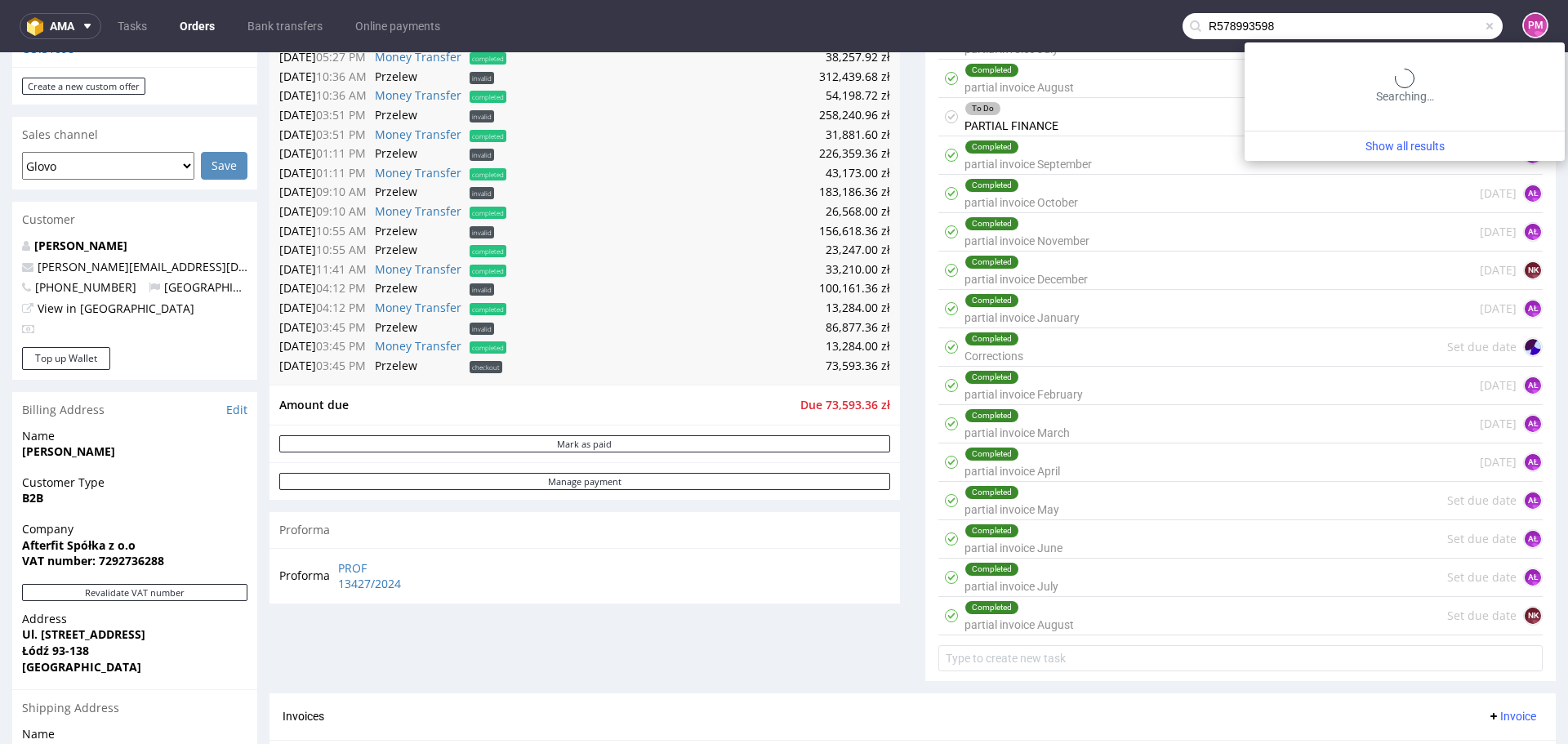
type input "R578993598"
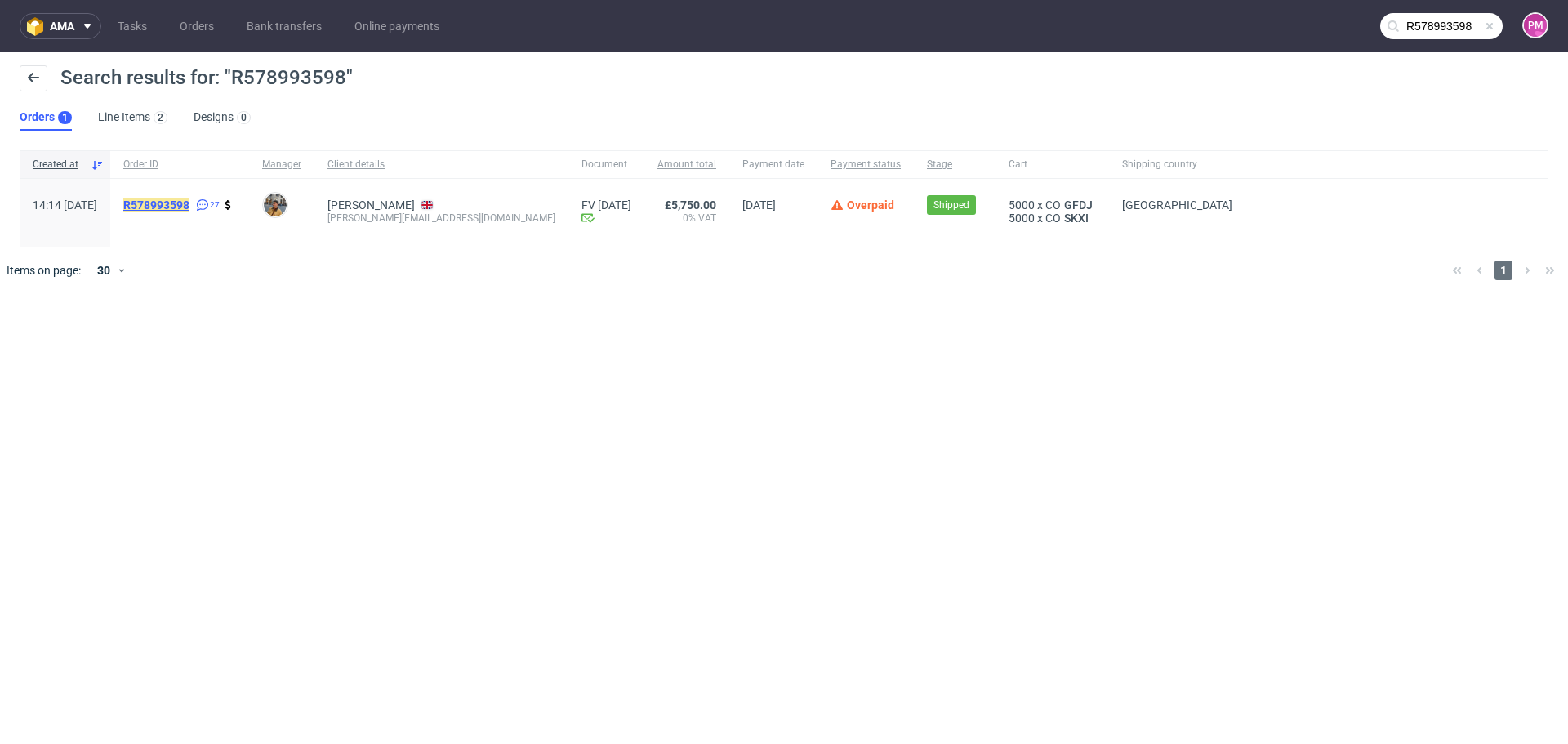
click at [183, 203] on mark "R578993598" at bounding box center [157, 205] width 66 height 13
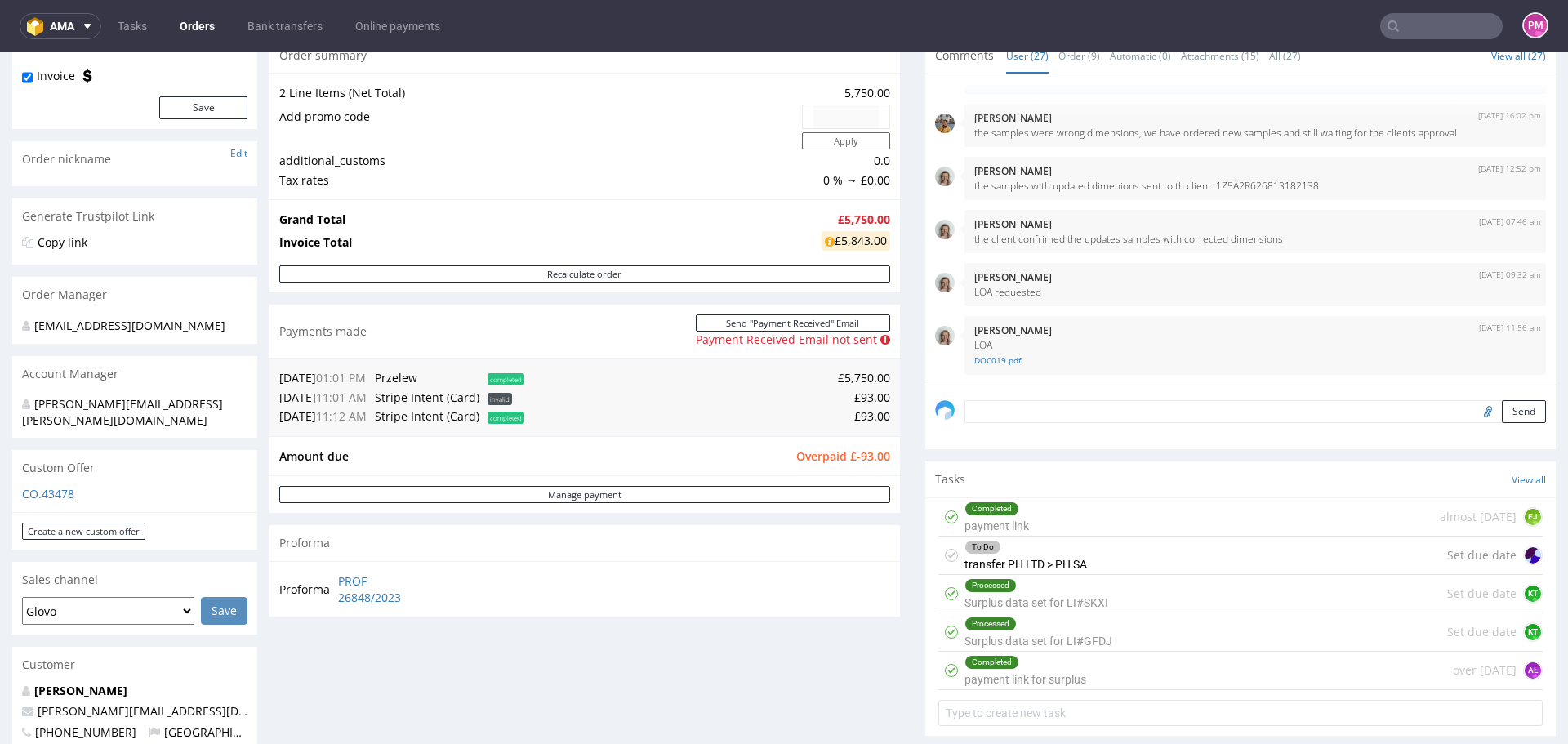
scroll to position [164, 0]
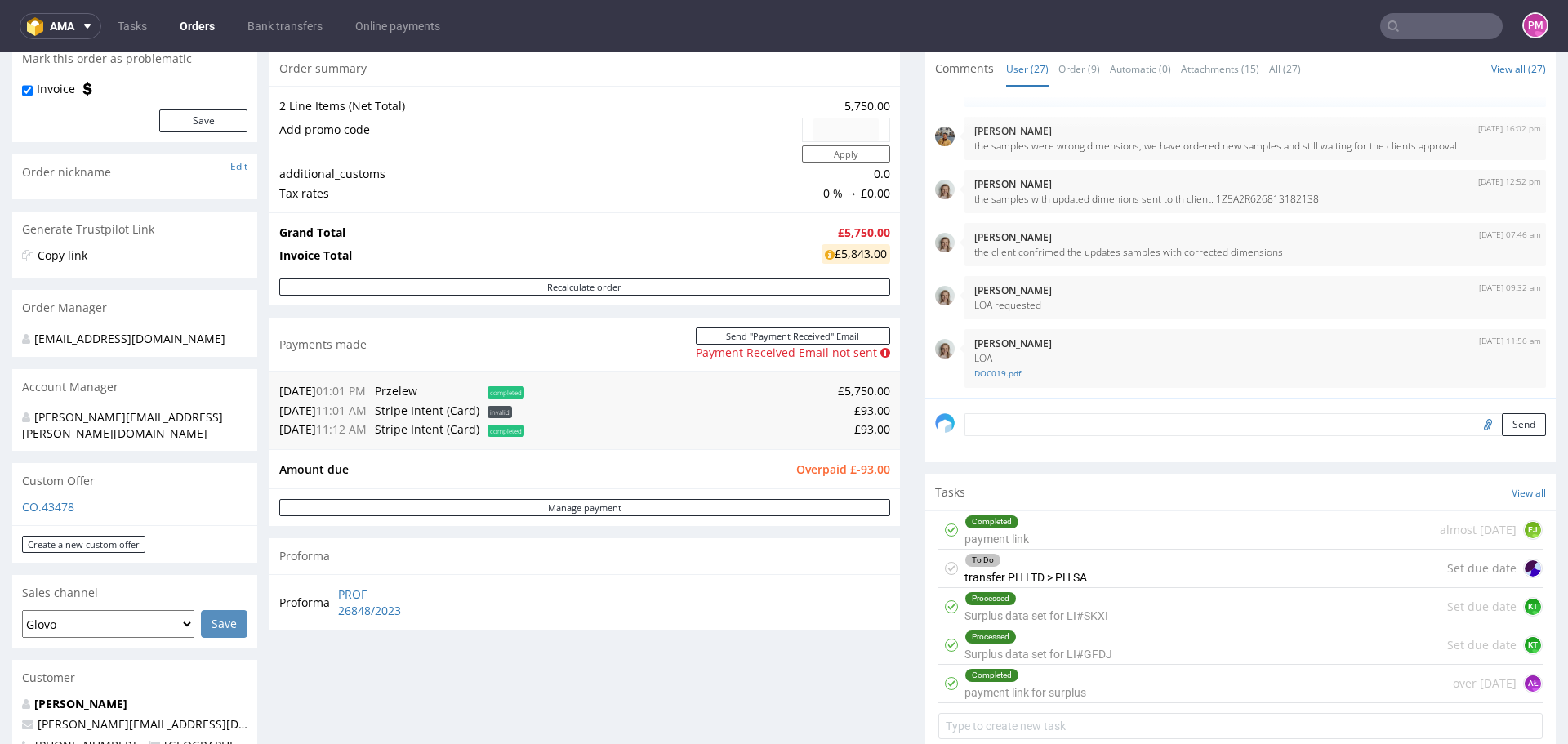
click at [512, 388] on span "completed" at bounding box center [506, 392] width 37 height 12
click at [508, 394] on span "completed" at bounding box center [506, 392] width 37 height 12
click at [859, 391] on td "£5,750.00" at bounding box center [710, 391] width 362 height 20
drag, startPoint x: 859, startPoint y: 391, endPoint x: 792, endPoint y: 399, distance: 67.5
click at [859, 392] on td "£5,750.00" at bounding box center [710, 391] width 362 height 20
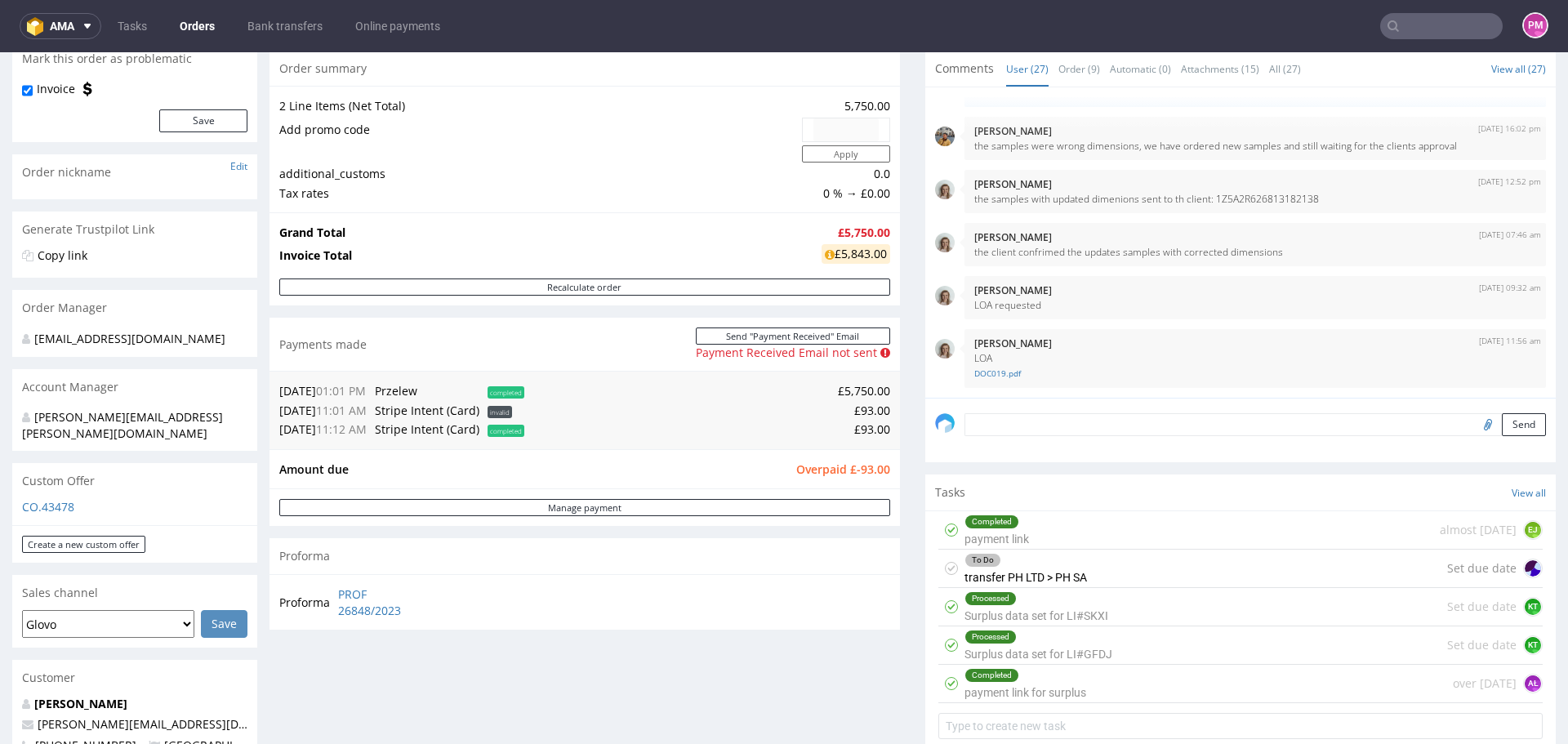
click at [520, 429] on span "completed" at bounding box center [506, 431] width 37 height 12
click at [342, 429] on span "11:12 AM" at bounding box center [341, 429] width 51 height 16
click at [274, 428] on div "[DATE] 01:01 PM [PERSON_NAME] completed £5,750.00 [DATE] 11:01 AM Stripe Intent…" at bounding box center [585, 410] width 631 height 78
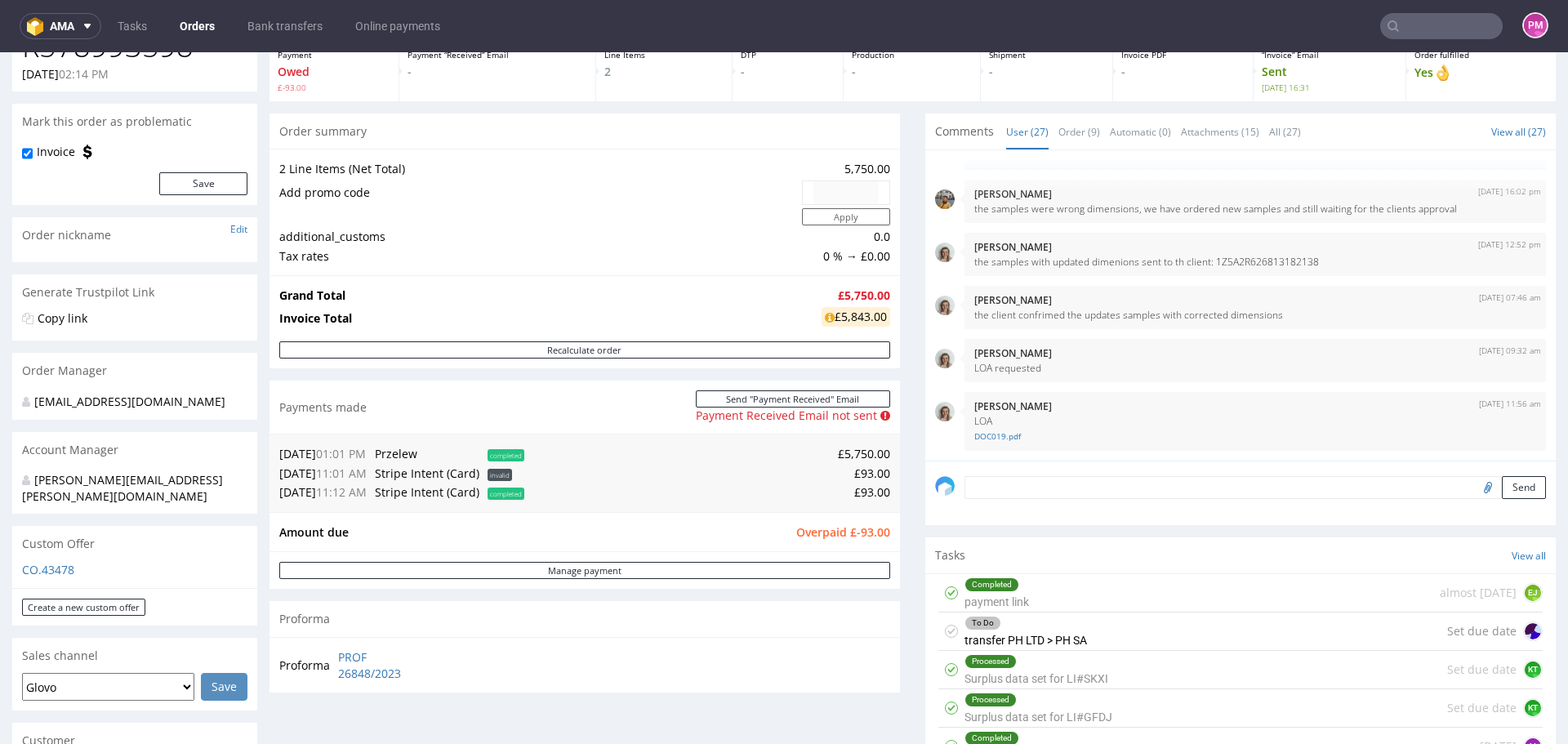
scroll to position [0, 0]
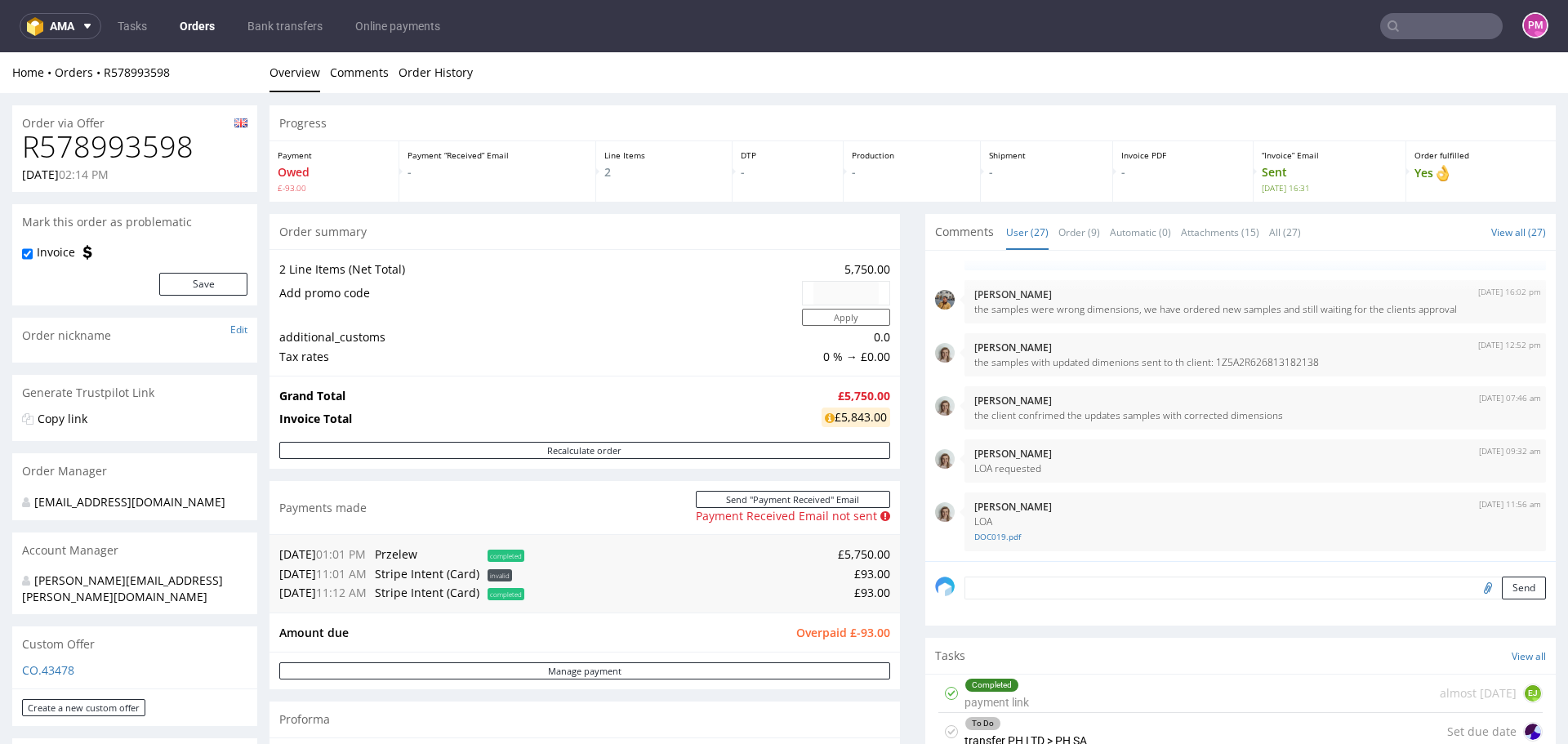
click at [306, 597] on td "[DATE] 11:12 AM" at bounding box center [325, 594] width 91 height 20
click at [565, 670] on link "Manage payment" at bounding box center [584, 671] width 611 height 17
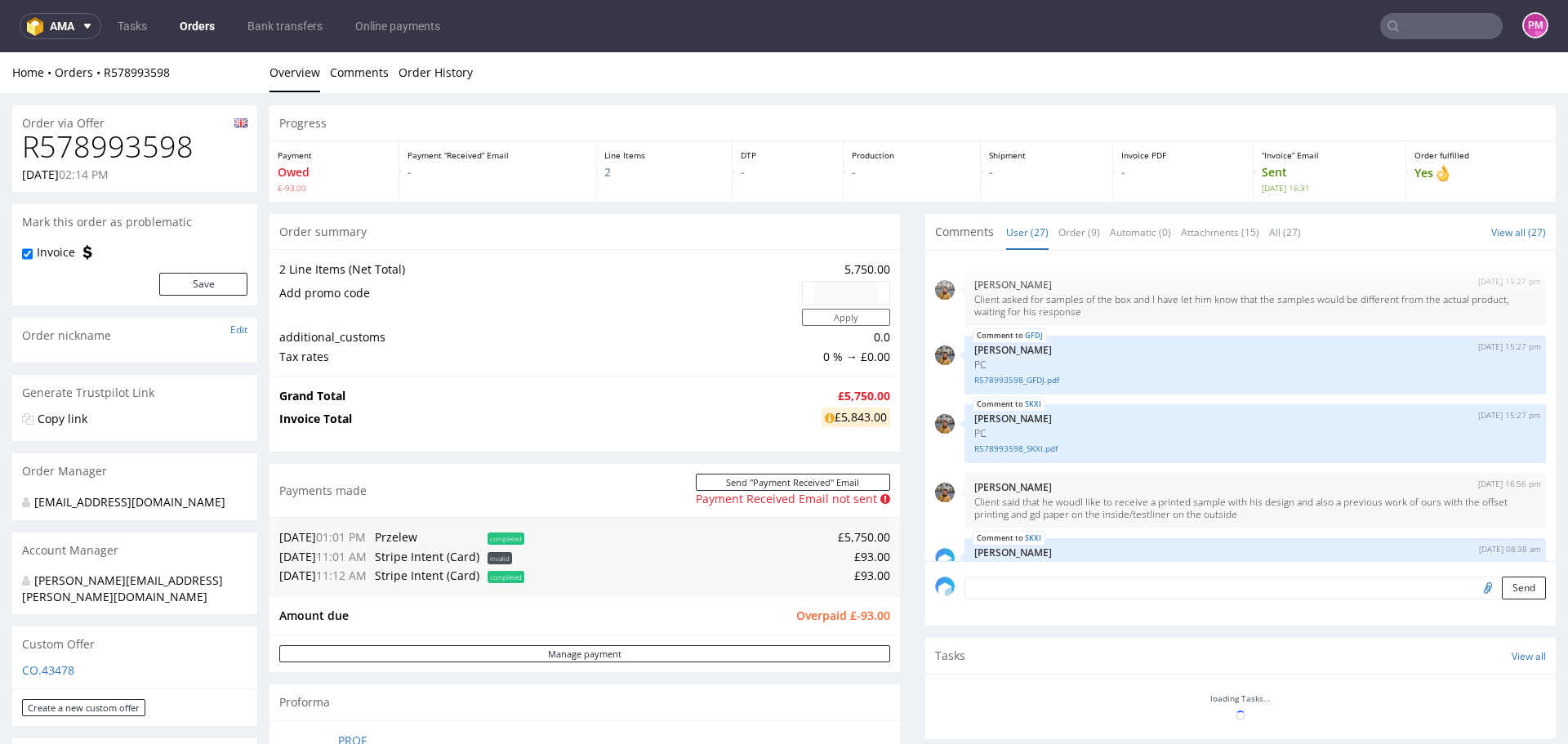
scroll to position [1492, 0]
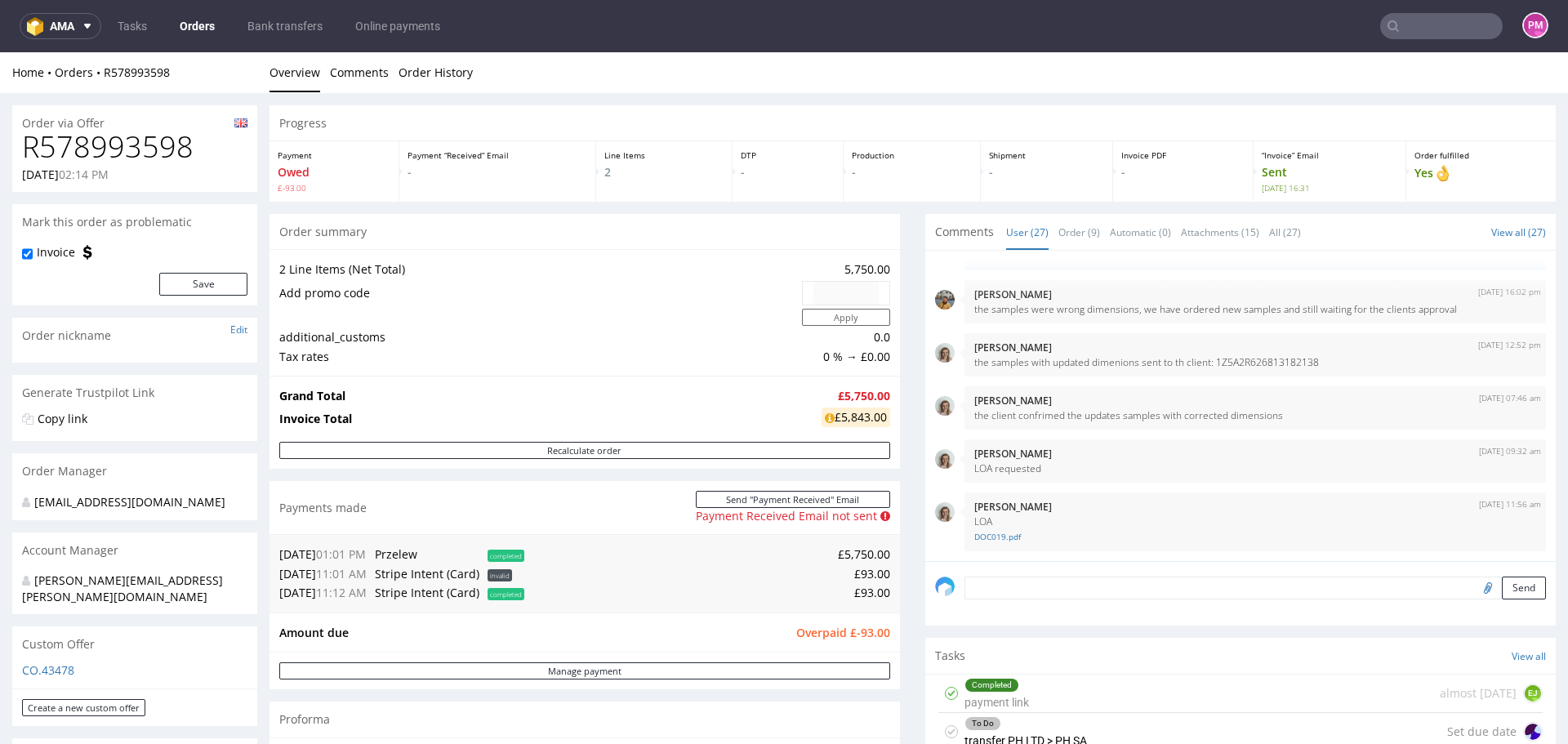
click at [513, 555] on span "completed" at bounding box center [506, 556] width 37 height 12
click at [511, 552] on span "completed" at bounding box center [506, 556] width 37 height 12
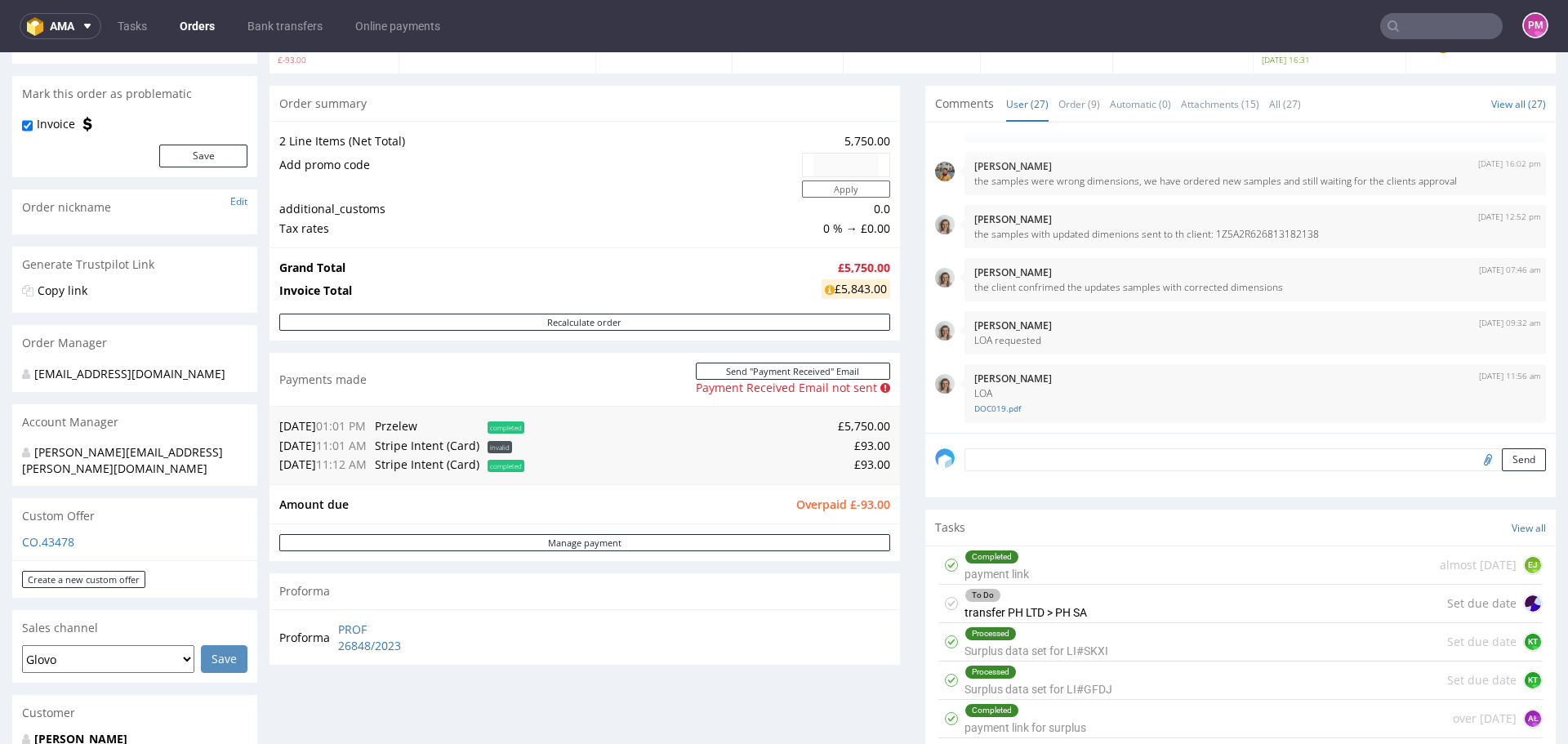
scroll to position [409, 0]
